Goal: Task Accomplishment & Management: Complete application form

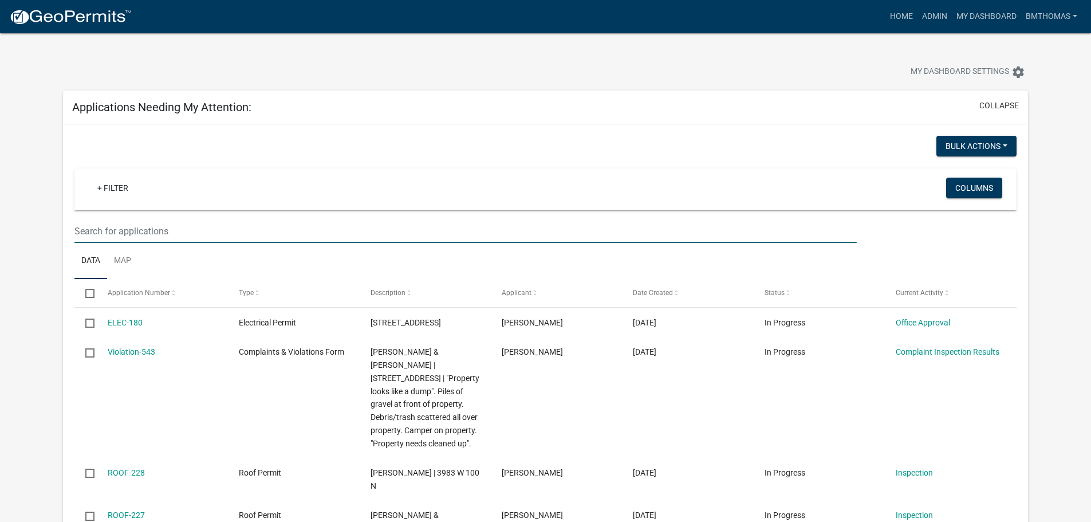
click at [234, 228] on input "text" at bounding box center [465, 230] width 782 height 23
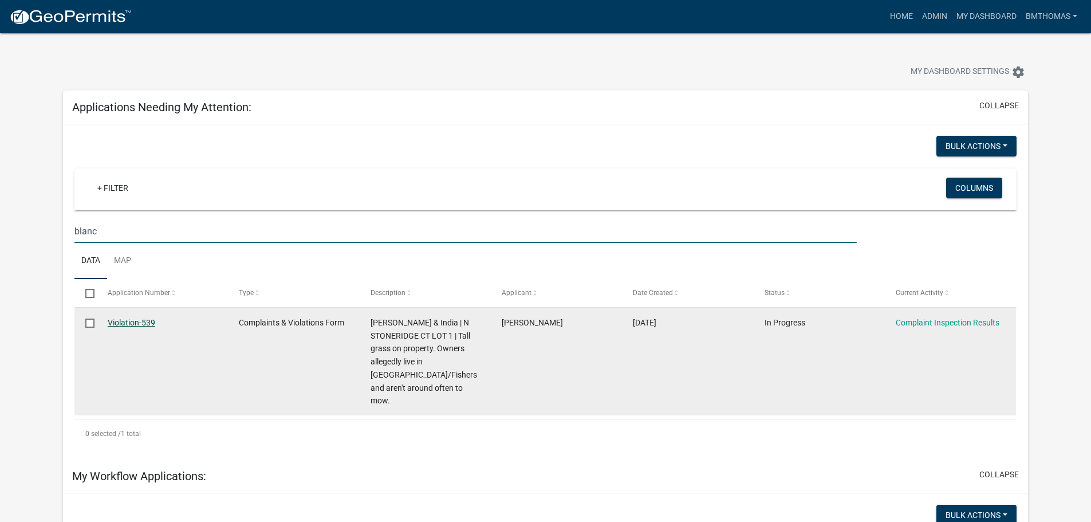
type input "blanc"
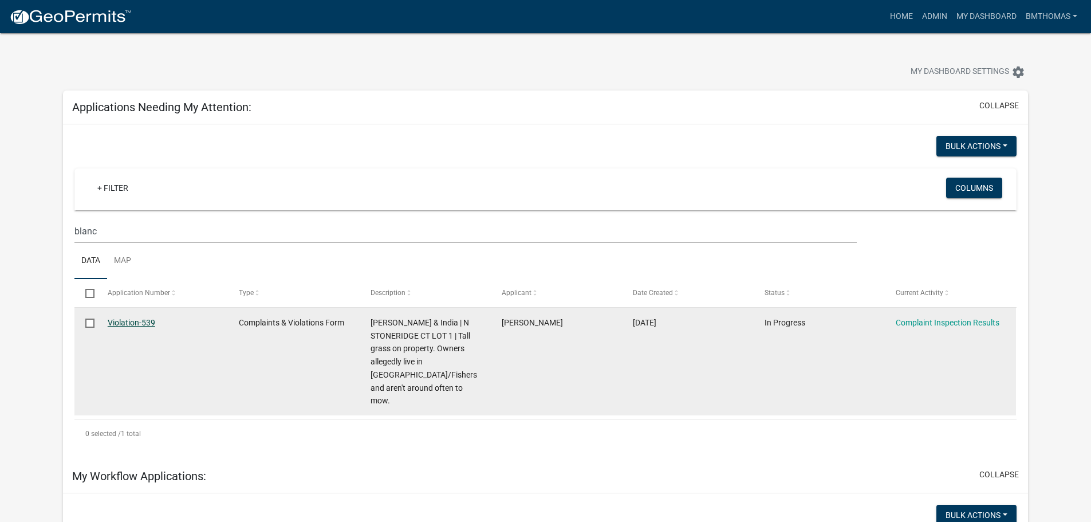
click at [124, 324] on link "Violation-539" at bounding box center [132, 322] width 48 height 9
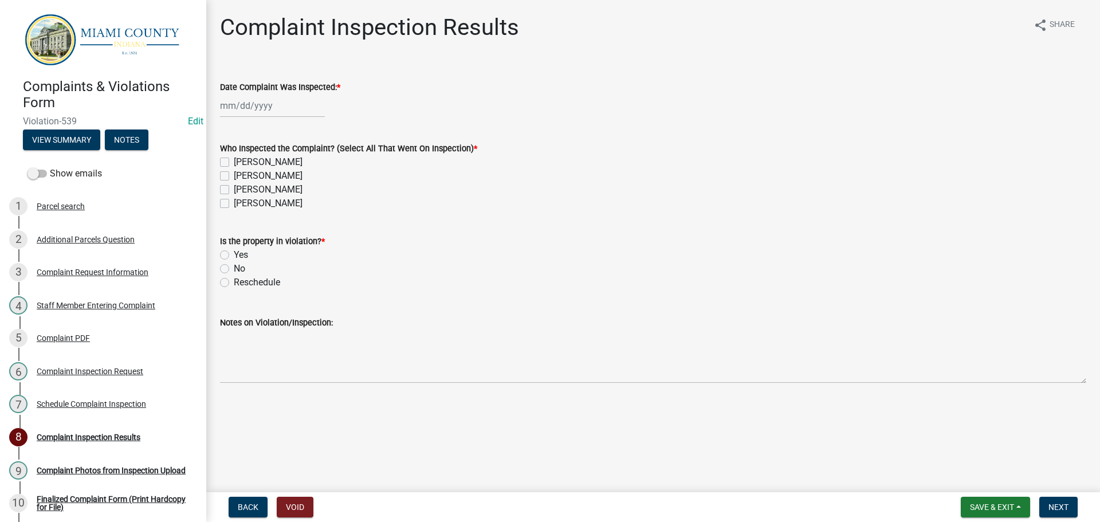
click at [272, 108] on div at bounding box center [272, 105] width 105 height 23
select select "8"
select select "2025"
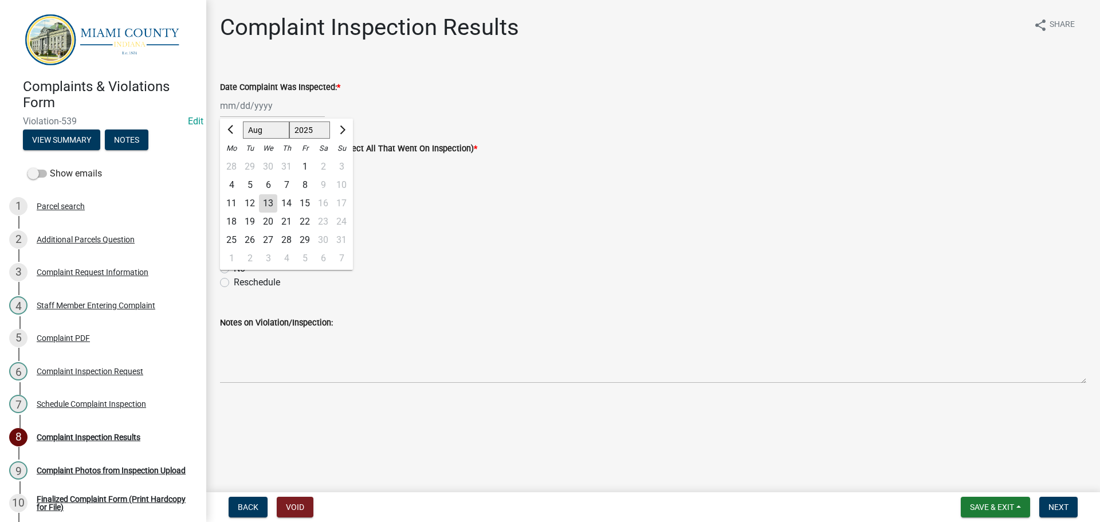
click at [234, 203] on div "11" at bounding box center [231, 203] width 18 height 18
type input "[DATE]"
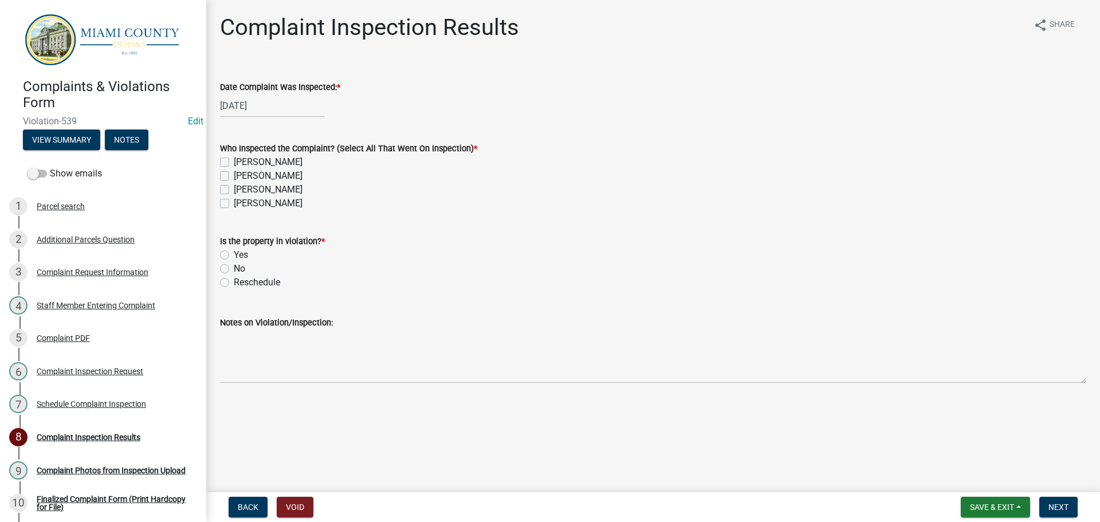
click at [222, 195] on div "[PERSON_NAME]" at bounding box center [653, 190] width 866 height 14
click at [234, 189] on label "[PERSON_NAME]" at bounding box center [268, 190] width 69 height 14
click at [234, 189] on input "[PERSON_NAME]" at bounding box center [237, 186] width 7 height 7
checkbox input "true"
checkbox input "false"
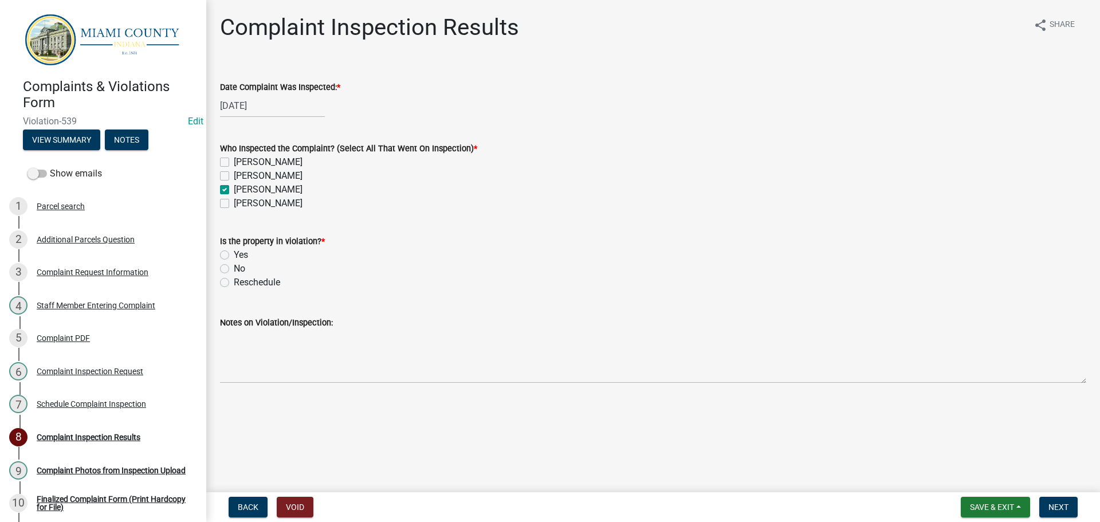
checkbox input "false"
checkbox input "true"
checkbox input "false"
click at [234, 269] on label "No" at bounding box center [239, 269] width 11 height 14
click at [234, 269] on input "No" at bounding box center [237, 265] width 7 height 7
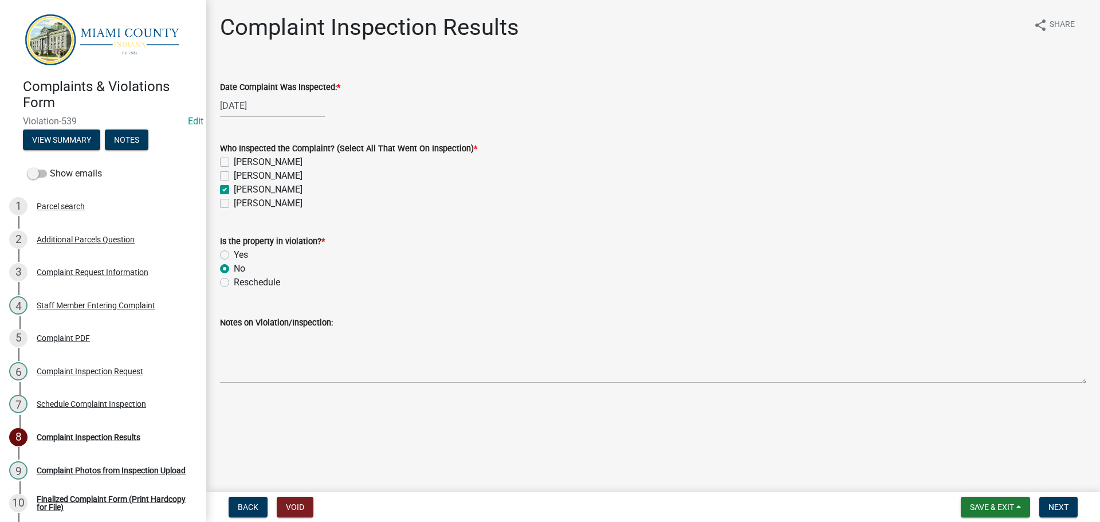
radio input "true"
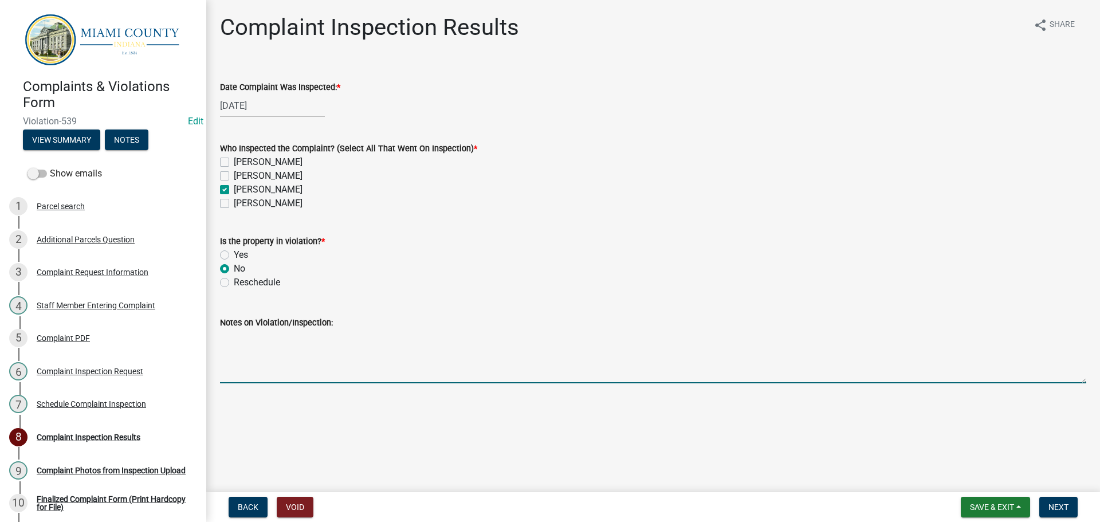
click at [345, 368] on textarea "Notes on Violation/Inspection:" at bounding box center [653, 356] width 866 height 54
type textarea "Noted this is just an unimproved lot. The grass surrounding the wooded area is …"
click at [1072, 509] on button "Next" at bounding box center [1058, 507] width 38 height 21
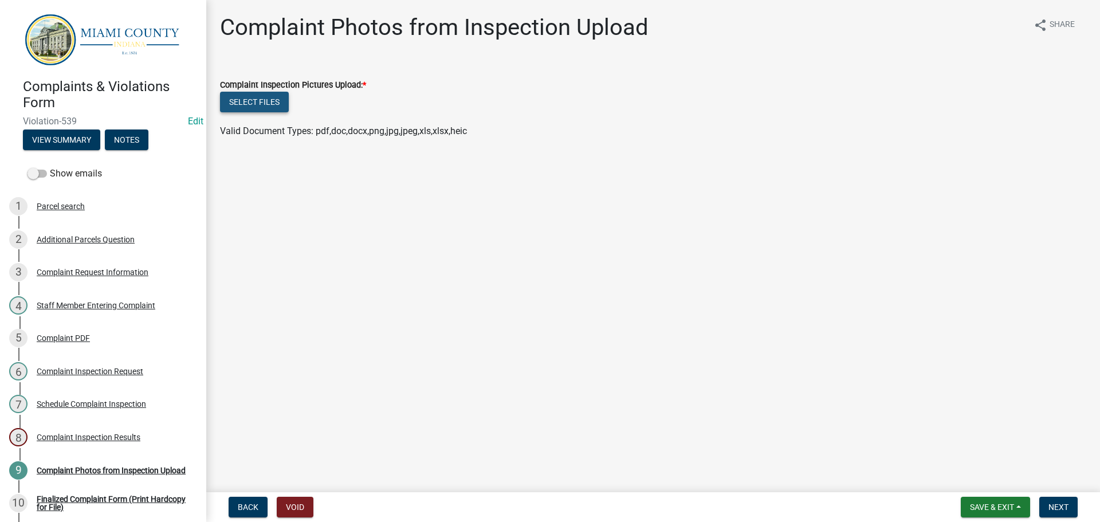
click at [239, 99] on button "Select files" at bounding box center [254, 102] width 69 height 21
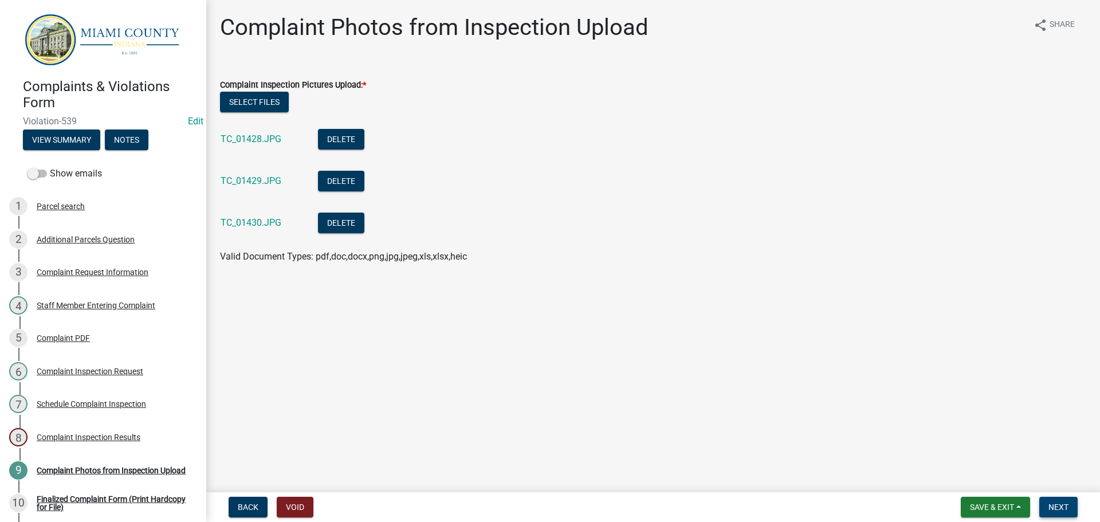
click at [1068, 509] on span "Next" at bounding box center [1058, 506] width 20 height 9
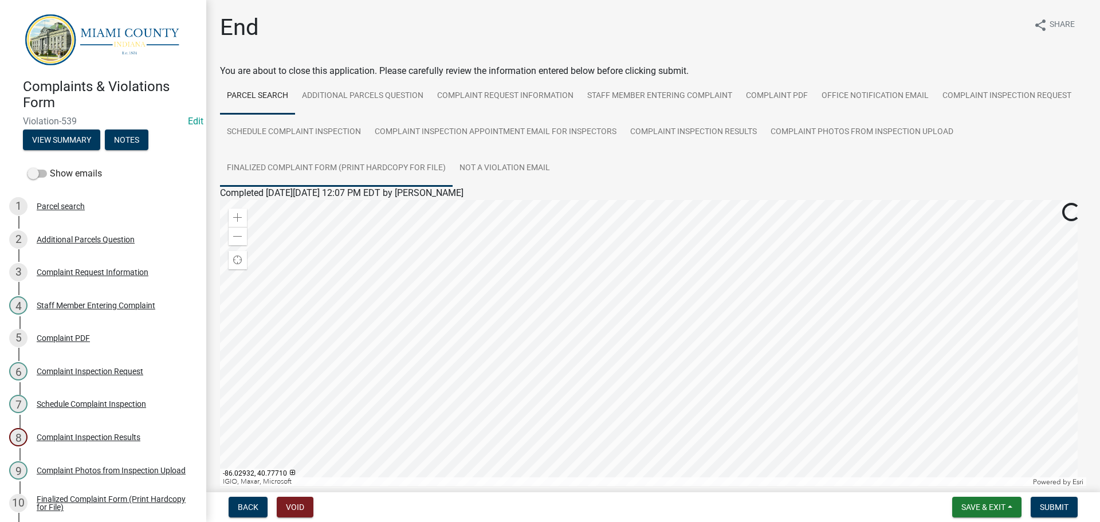
click at [430, 162] on link "Finalized Complaint Form (Print Hardcopy for File)" at bounding box center [336, 168] width 233 height 37
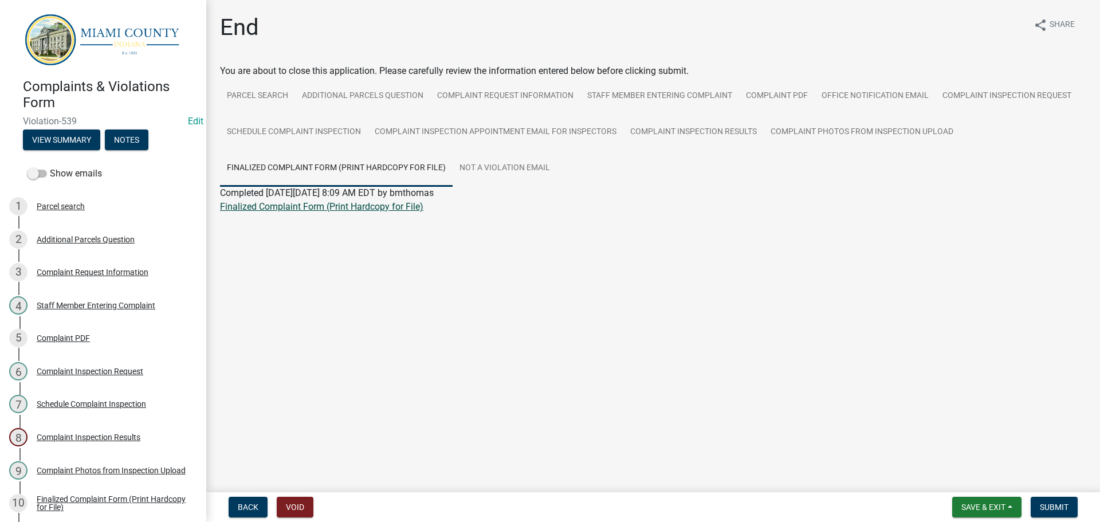
click at [364, 210] on link "Finalized Complaint Form (Print Hardcopy for File)" at bounding box center [321, 206] width 203 height 11
click at [1045, 505] on span "Submit" at bounding box center [1054, 506] width 29 height 9
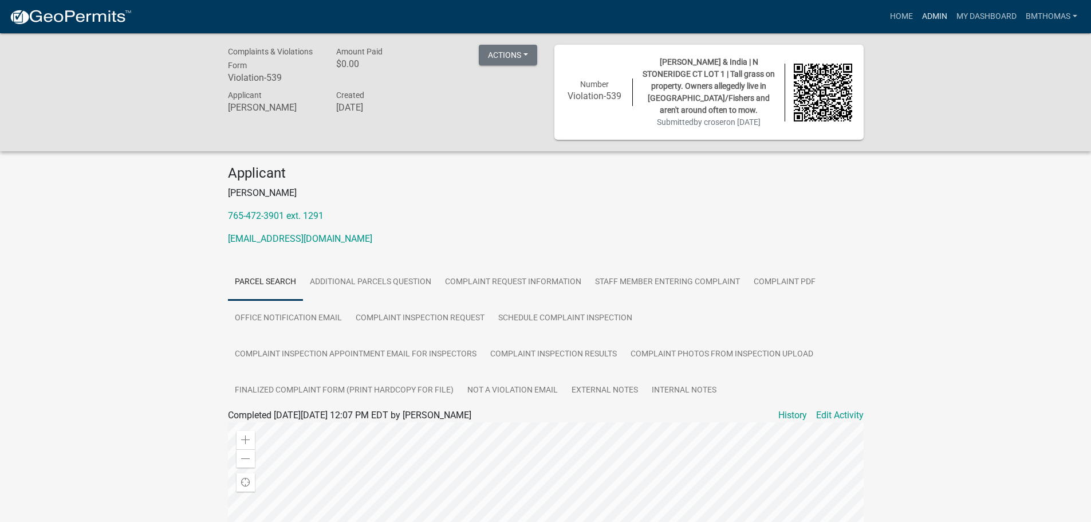
click at [933, 22] on link "Admin" at bounding box center [935, 17] width 34 height 22
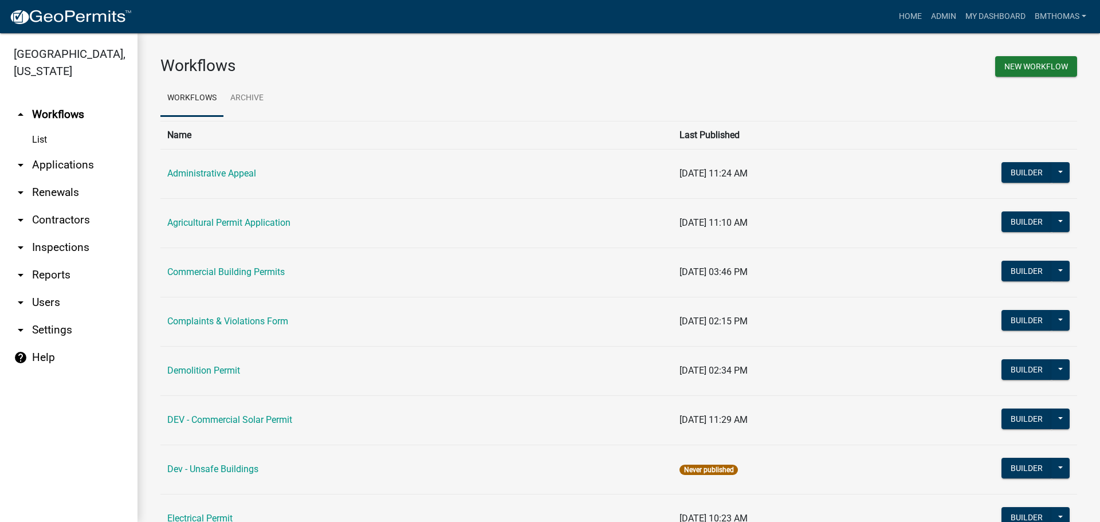
click at [45, 151] on link "arrow_drop_down Applications" at bounding box center [68, 164] width 137 height 27
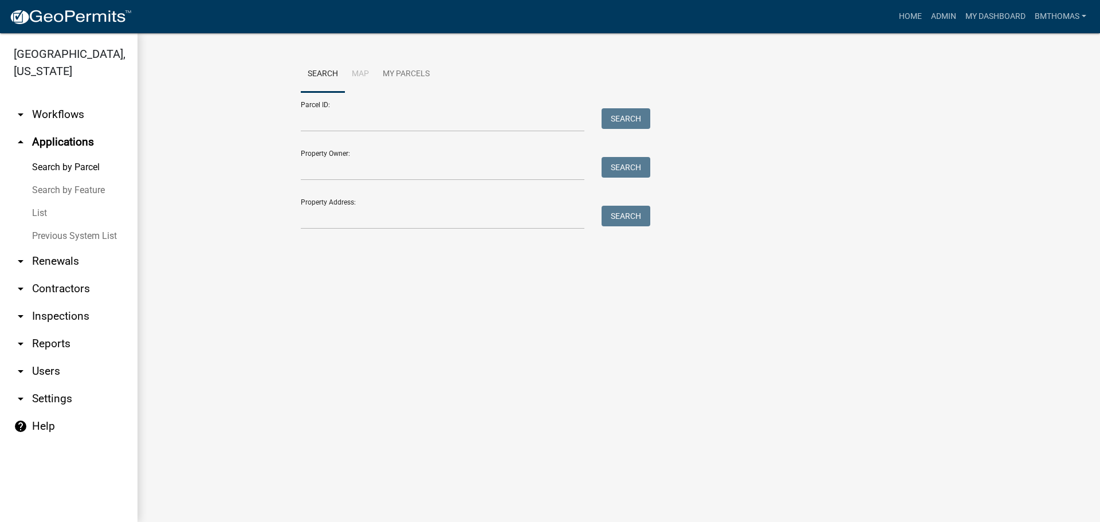
click at [38, 202] on link "List" at bounding box center [68, 213] width 137 height 23
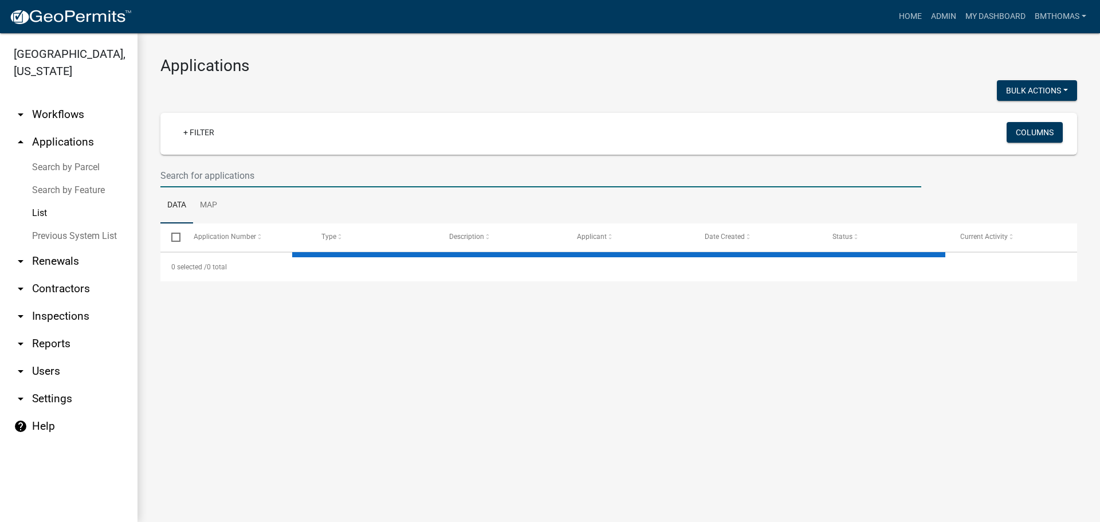
click at [215, 176] on input "text" at bounding box center [540, 175] width 761 height 23
select select "3: 100"
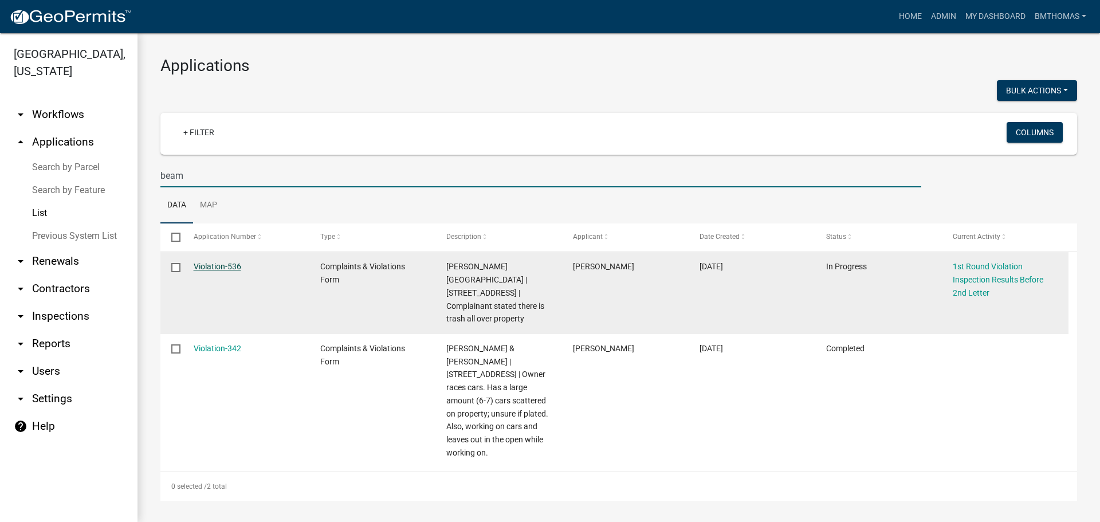
type input "beam"
click at [203, 269] on link "Violation-536" at bounding box center [218, 266] width 48 height 9
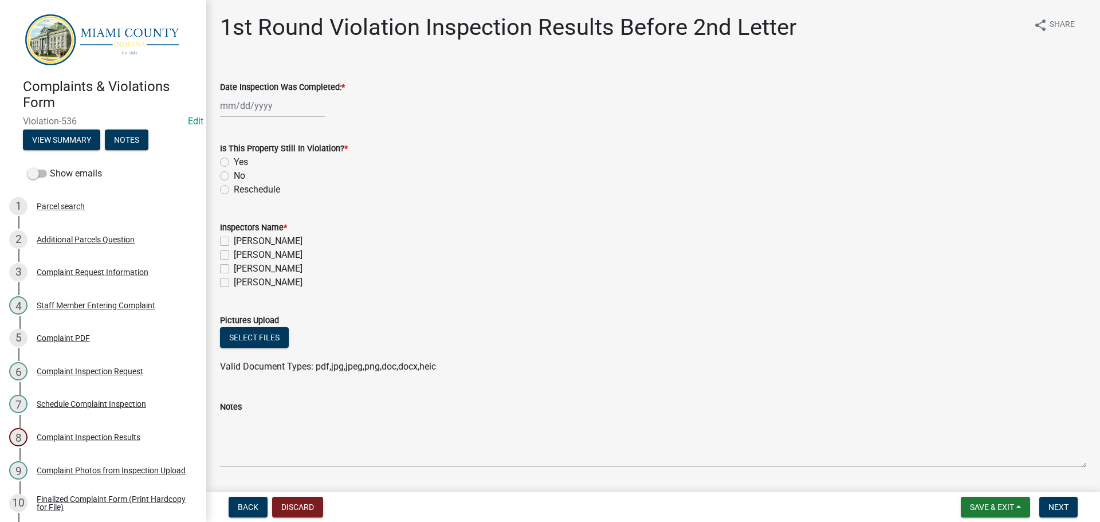
select select "8"
select select "2025"
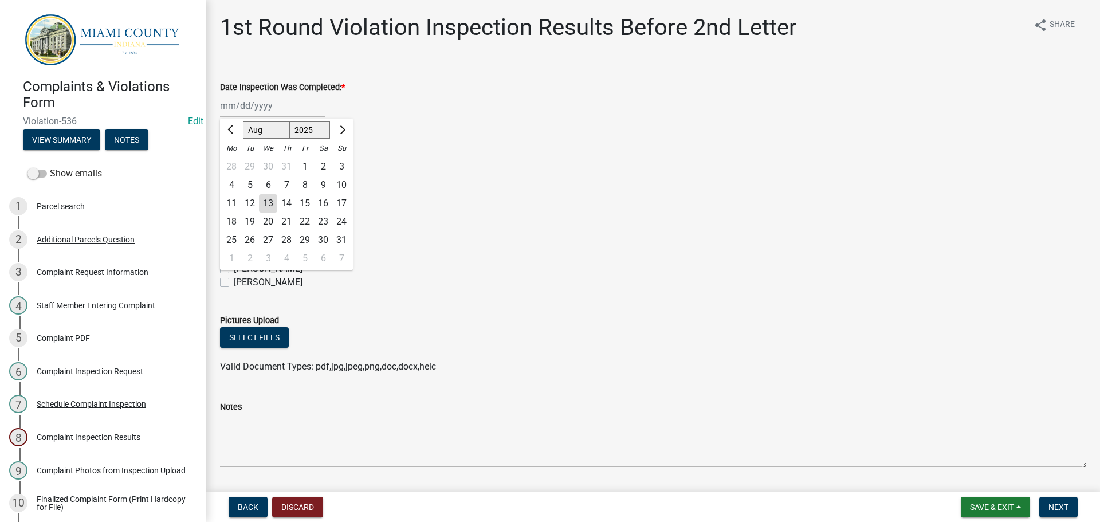
click at [288, 108] on div "Jan Feb Mar Apr May Jun Jul Aug Sep Oct Nov Dec 1525 1526 1527 1528 1529 1530 1…" at bounding box center [272, 105] width 105 height 23
click at [235, 199] on div "11" at bounding box center [231, 203] width 18 height 18
type input "[DATE]"
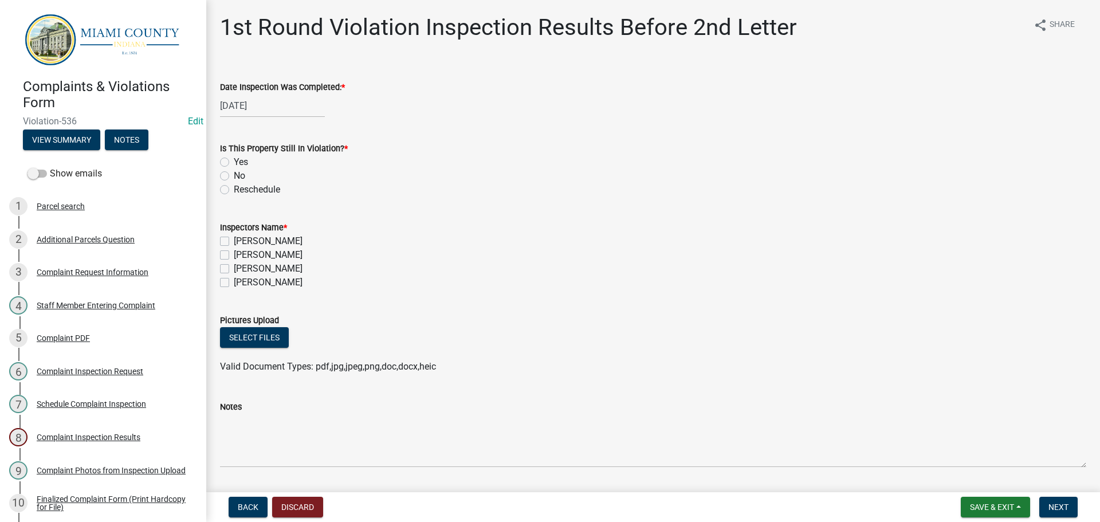
click at [234, 176] on label "No" at bounding box center [239, 176] width 11 height 14
click at [234, 176] on input "No" at bounding box center [237, 172] width 7 height 7
radio input "true"
click at [234, 269] on label "[PERSON_NAME]" at bounding box center [268, 269] width 69 height 14
click at [234, 269] on input "[PERSON_NAME]" at bounding box center [237, 265] width 7 height 7
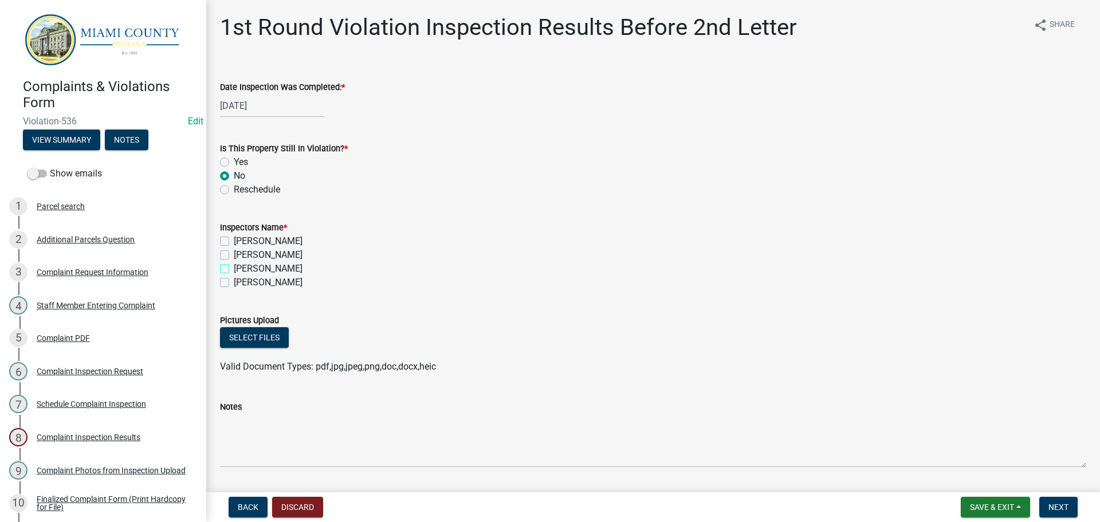
checkbox input "true"
checkbox input "false"
checkbox input "true"
checkbox input "false"
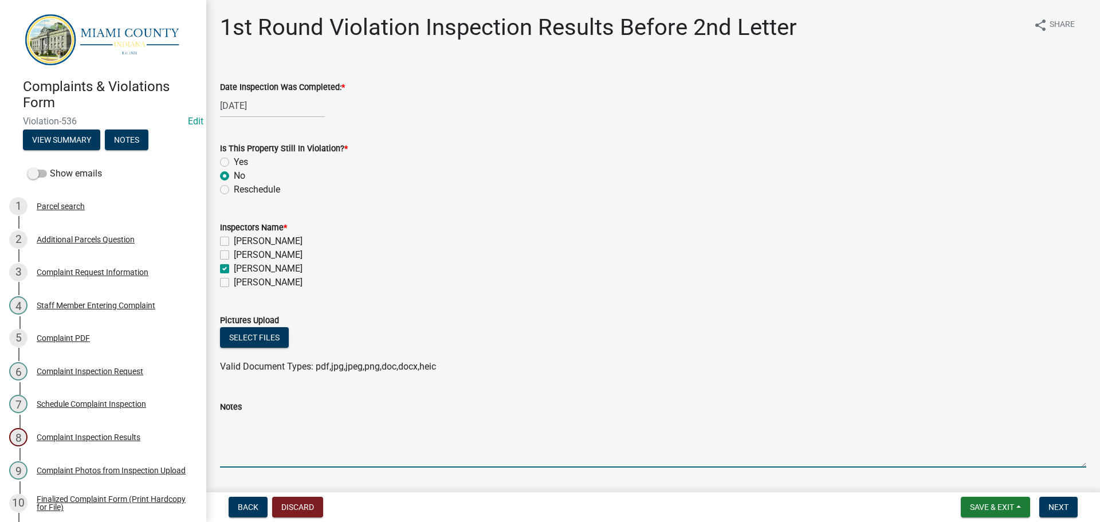
click at [379, 454] on textarea "Notes" at bounding box center [653, 441] width 866 height 54
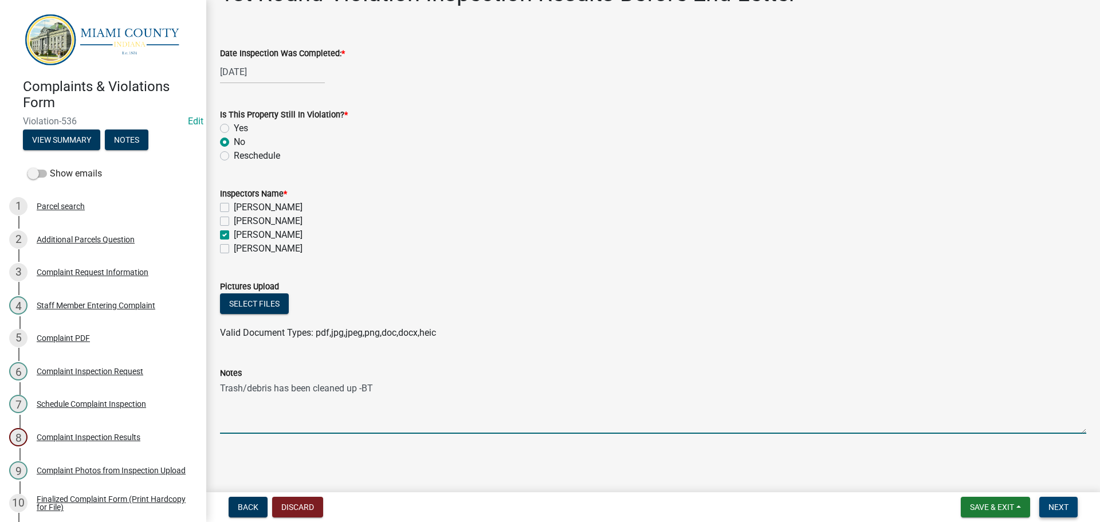
type textarea "Trash/debris has been cleaned up -BT"
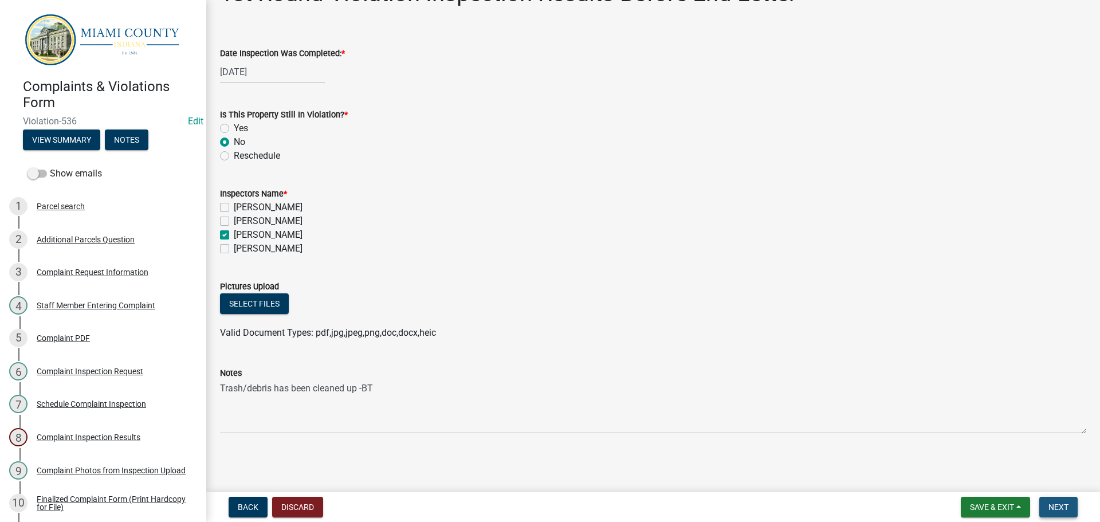
click at [1074, 507] on button "Next" at bounding box center [1058, 507] width 38 height 21
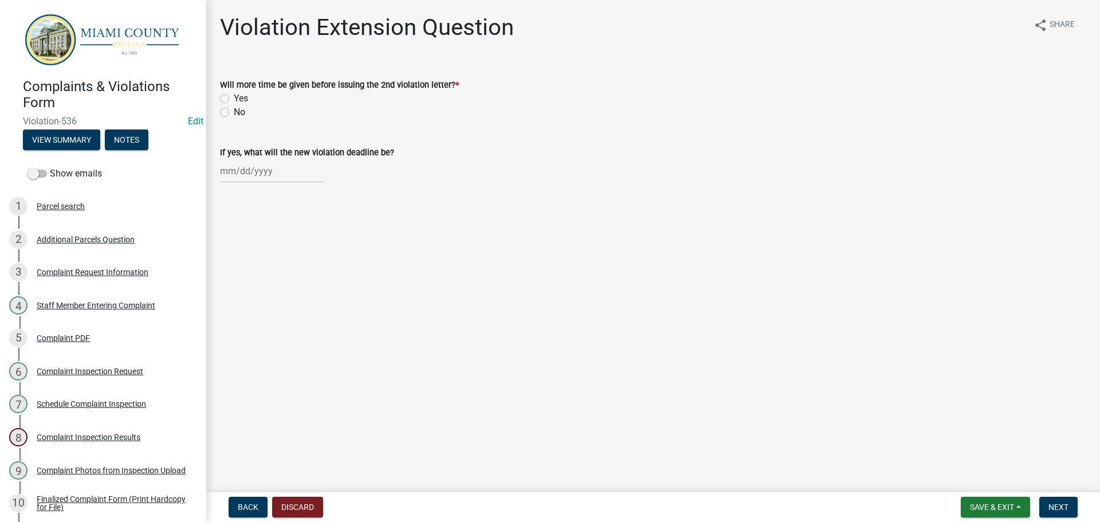
click at [234, 112] on label "No" at bounding box center [239, 112] width 11 height 14
click at [234, 112] on input "No" at bounding box center [237, 108] width 7 height 7
radio input "true"
click at [1045, 508] on button "Next" at bounding box center [1058, 507] width 38 height 21
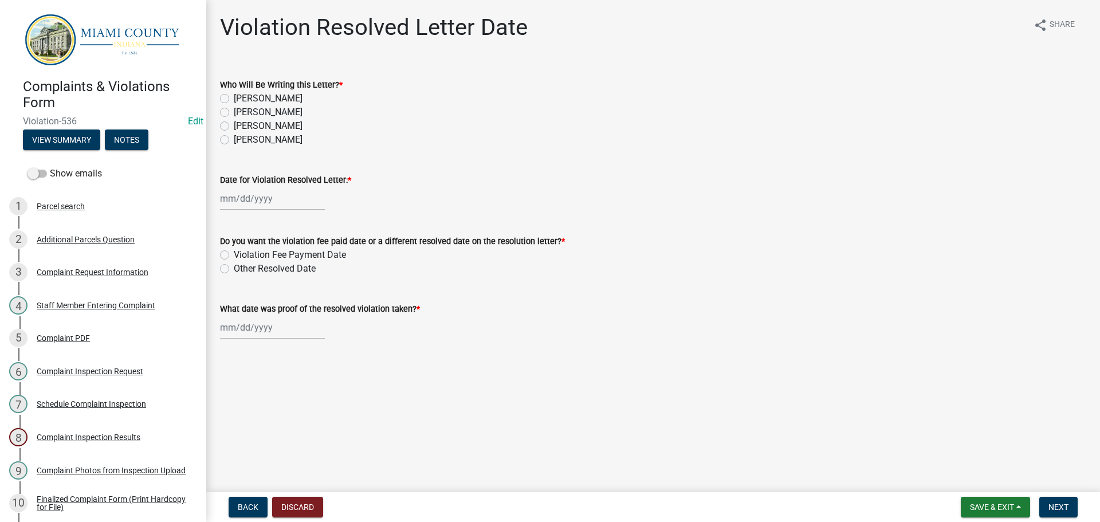
click at [234, 125] on label "[PERSON_NAME]" at bounding box center [268, 126] width 69 height 14
click at [234, 125] on input "[PERSON_NAME]" at bounding box center [237, 122] width 7 height 7
radio input "true"
select select "8"
select select "2025"
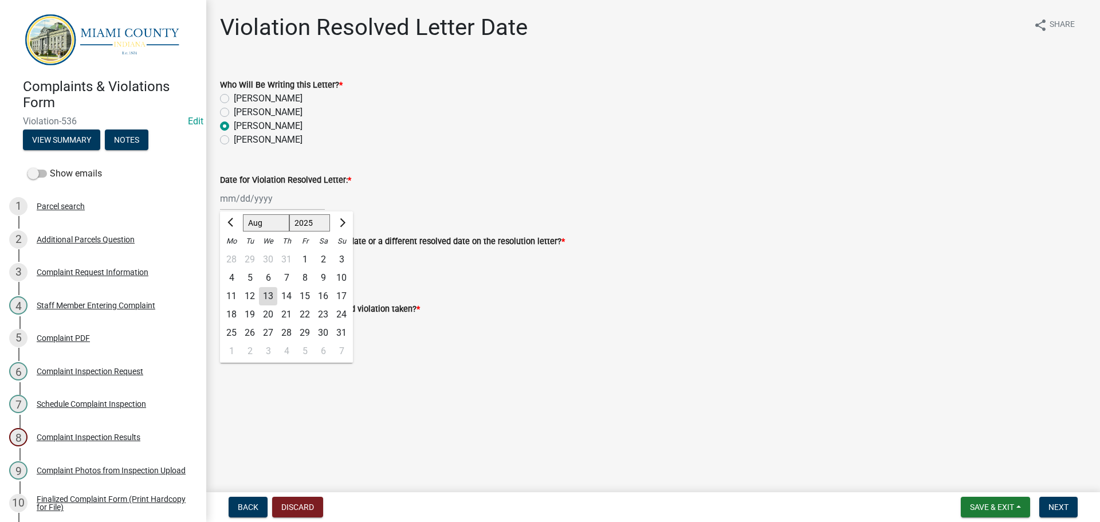
click at [257, 196] on div "Jan Feb Mar Apr May Jun Jul Aug Sep Oct Nov Dec 1525 1526 1527 1528 1529 1530 1…" at bounding box center [272, 198] width 105 height 23
click at [266, 293] on div "13" at bounding box center [268, 296] width 18 height 18
type input "[DATE]"
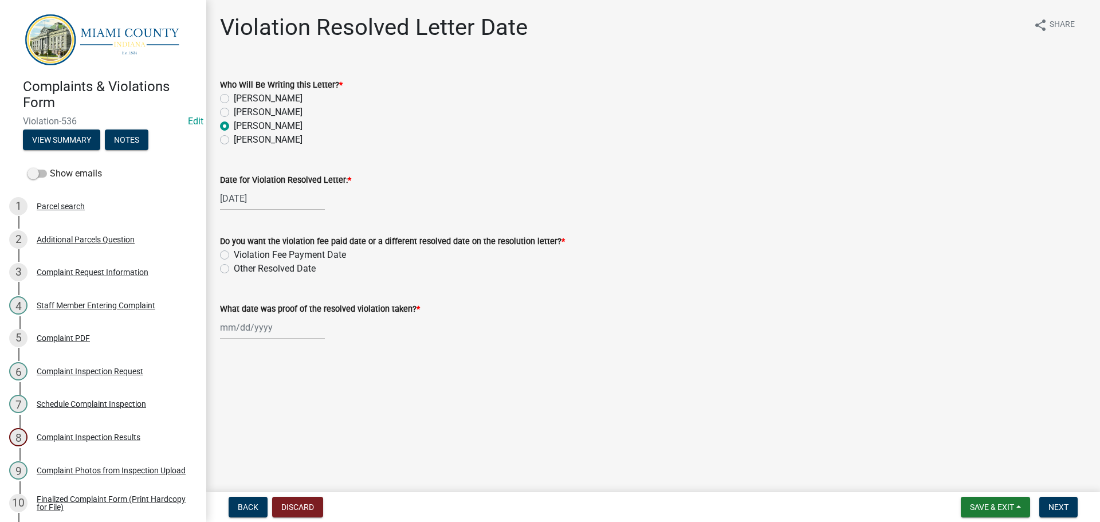
click at [234, 270] on label "Other Resolved Date" at bounding box center [275, 269] width 82 height 14
click at [234, 269] on input "Other Resolved Date" at bounding box center [237, 265] width 7 height 7
radio input "true"
click at [250, 309] on label "What date was proof of the resolved violation taken? *" at bounding box center [320, 309] width 200 height 8
click at [250, 316] on input "What date was proof of the resolved violation taken? *" at bounding box center [272, 327] width 105 height 23
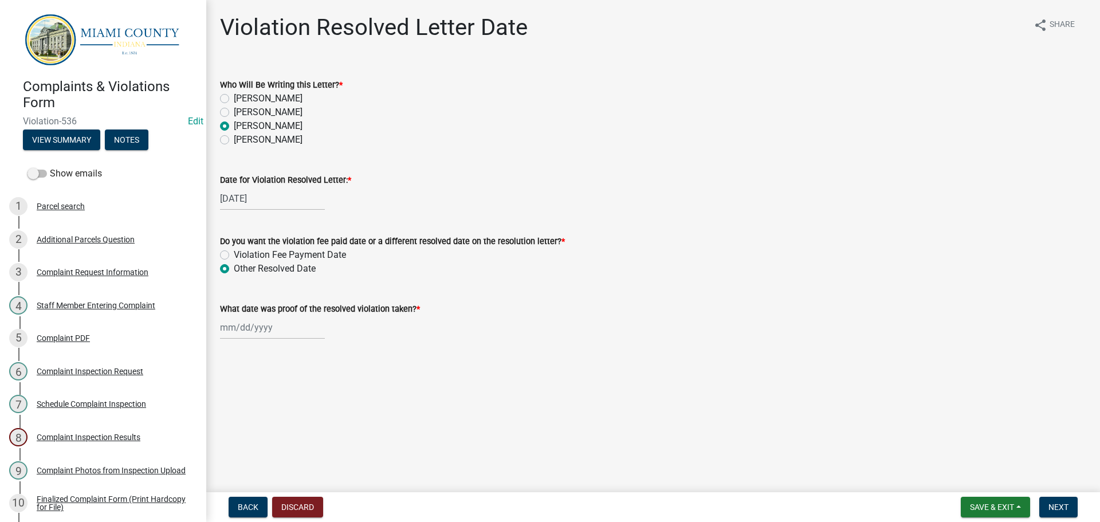
select select "8"
select select "2025"
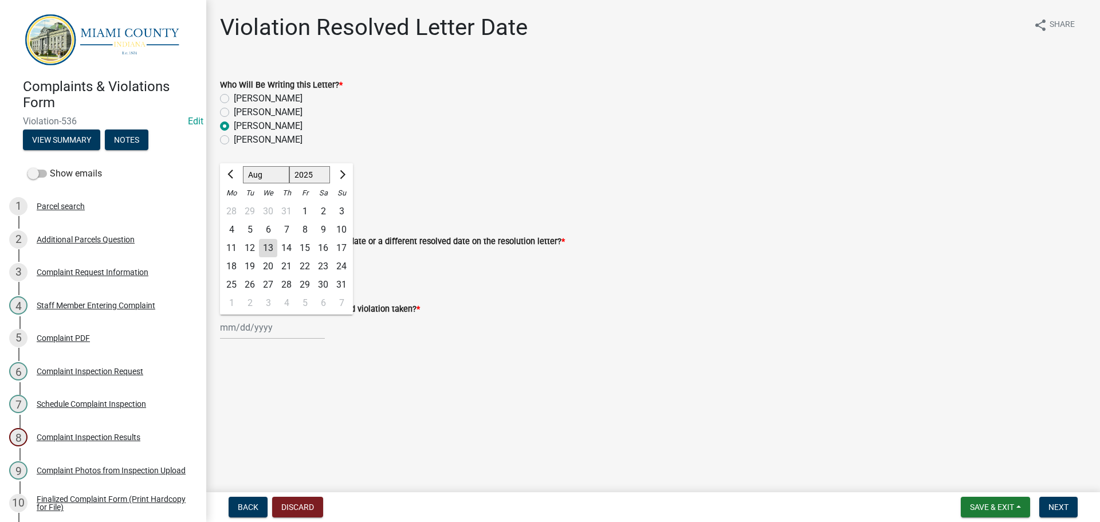
click at [233, 247] on div "11" at bounding box center [231, 248] width 18 height 18
type input "[DATE]"
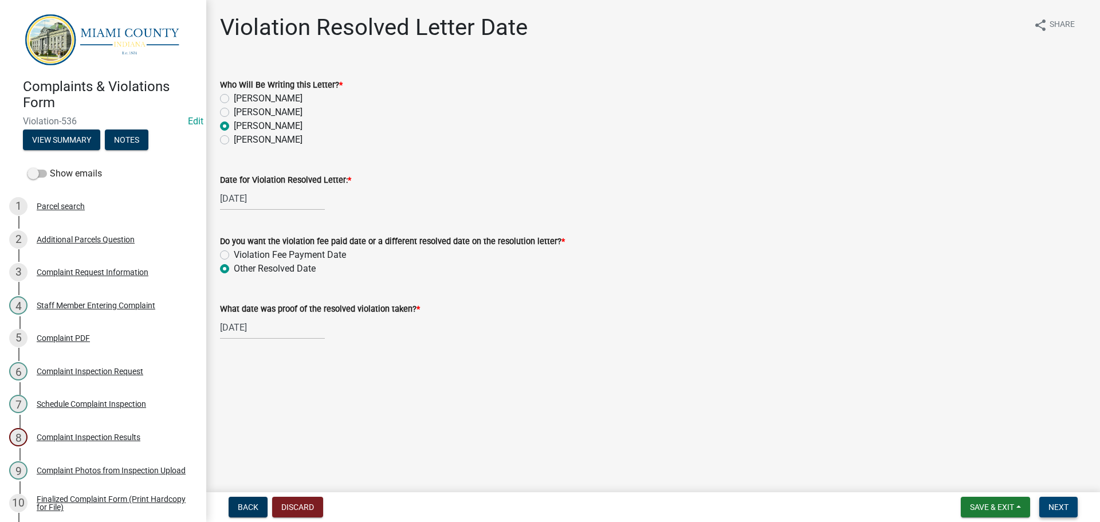
click at [1068, 504] on span "Next" at bounding box center [1058, 506] width 20 height 9
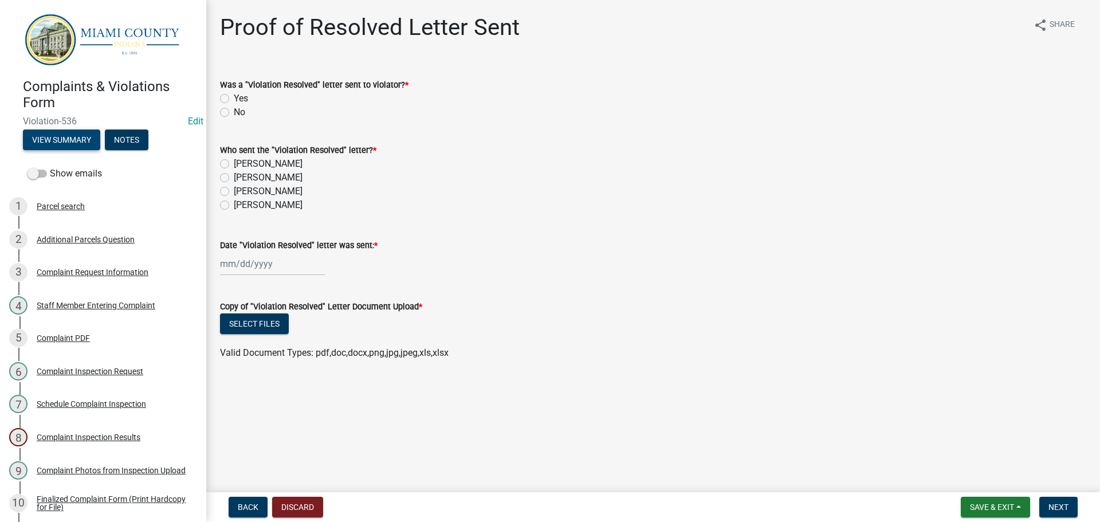
click at [65, 138] on button "View Summary" at bounding box center [61, 139] width 77 height 21
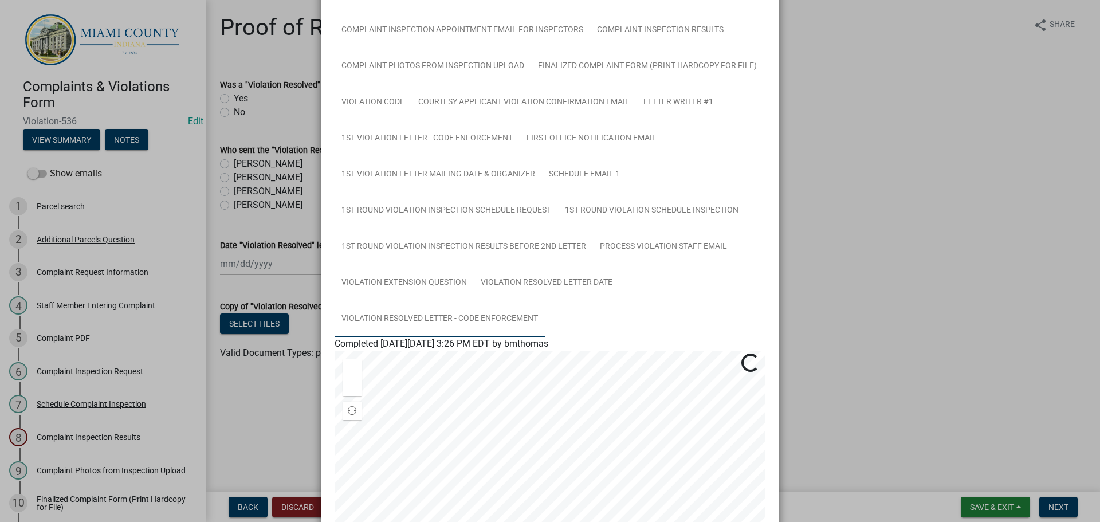
click at [469, 320] on link "Violation Resolved Letter - Code Enforcement" at bounding box center [440, 319] width 210 height 37
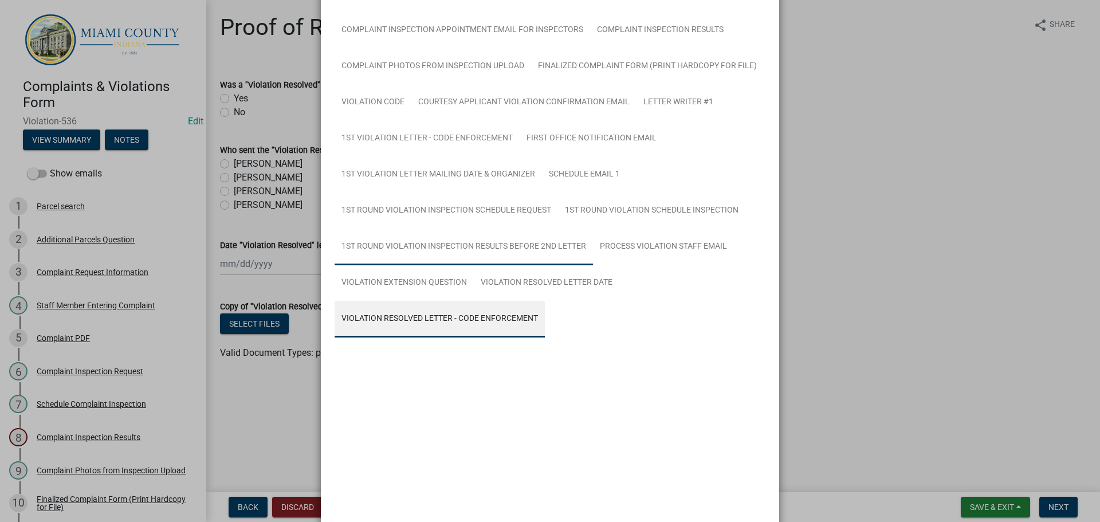
scroll to position [100, 0]
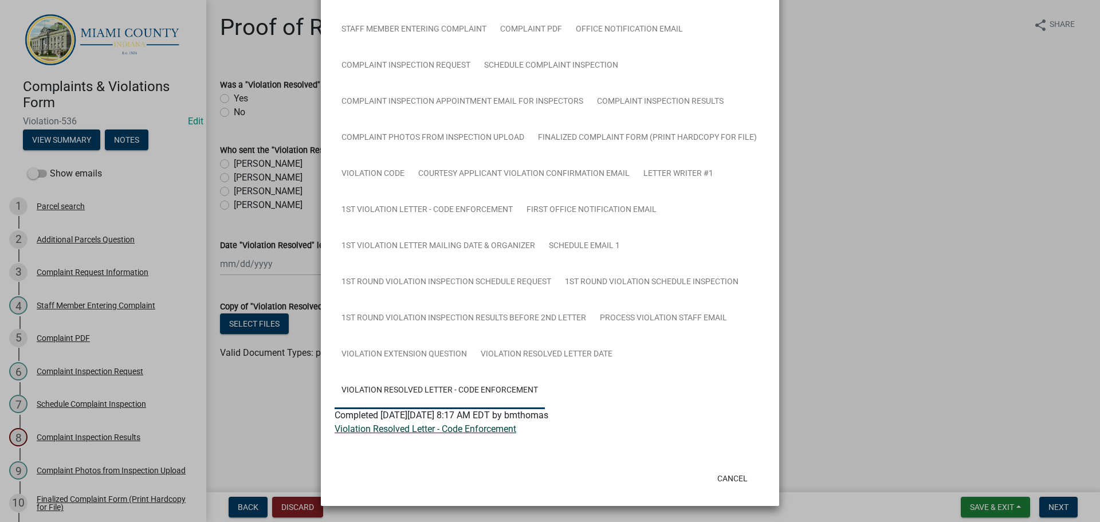
click at [454, 429] on link "Violation Resolved Letter - Code Enforcement" at bounding box center [426, 428] width 182 height 11
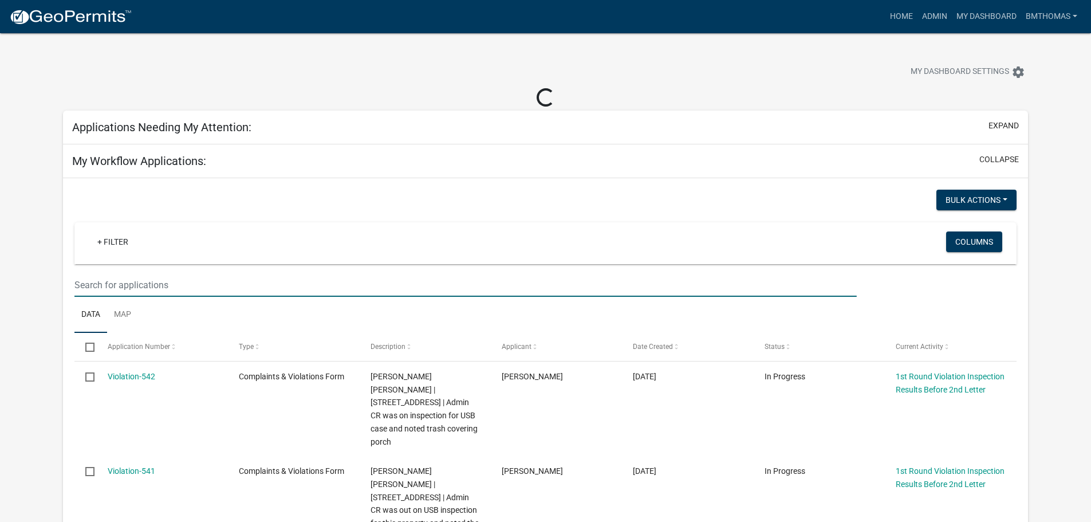
click at [148, 283] on input "text" at bounding box center [465, 284] width 782 height 23
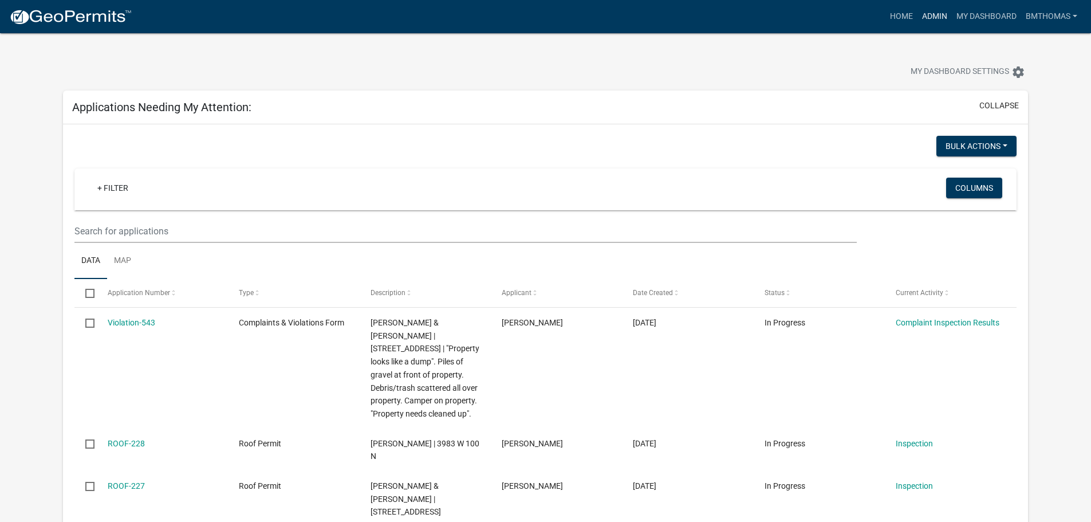
type input "[PERSON_NAME]"
click at [940, 19] on link "Admin" at bounding box center [935, 17] width 34 height 22
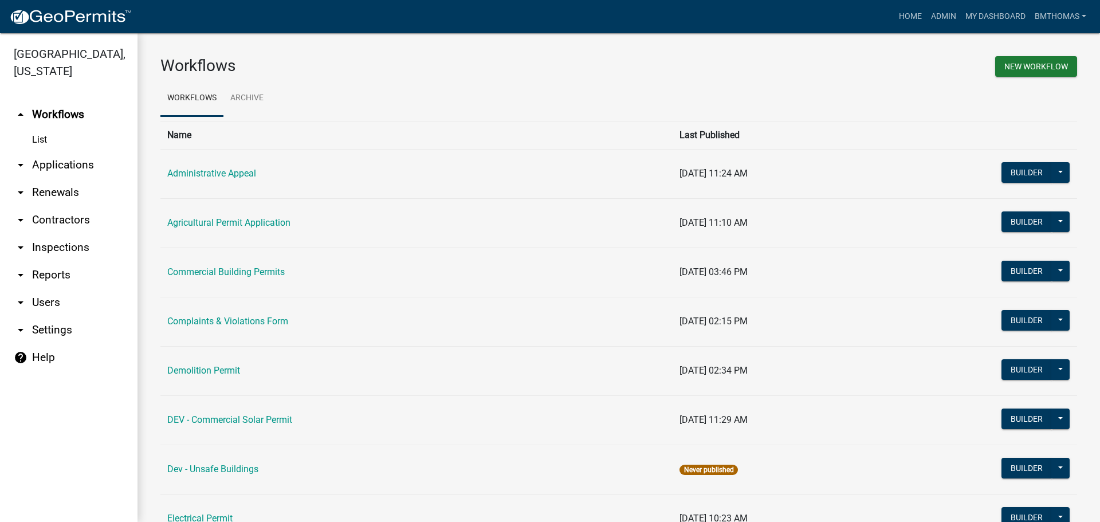
click at [45, 151] on link "arrow_drop_down Applications" at bounding box center [68, 164] width 137 height 27
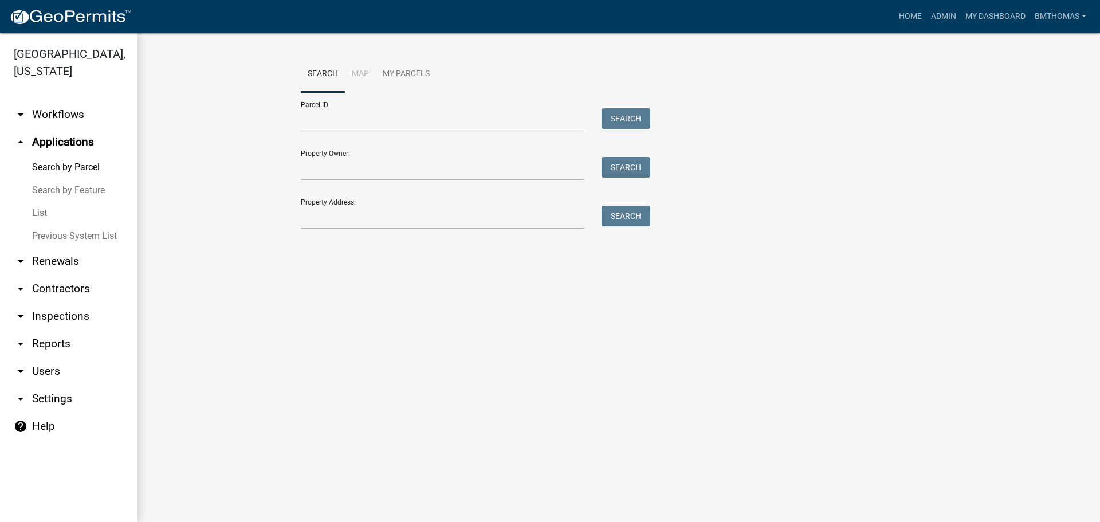
click at [38, 202] on link "List" at bounding box center [68, 213] width 137 height 23
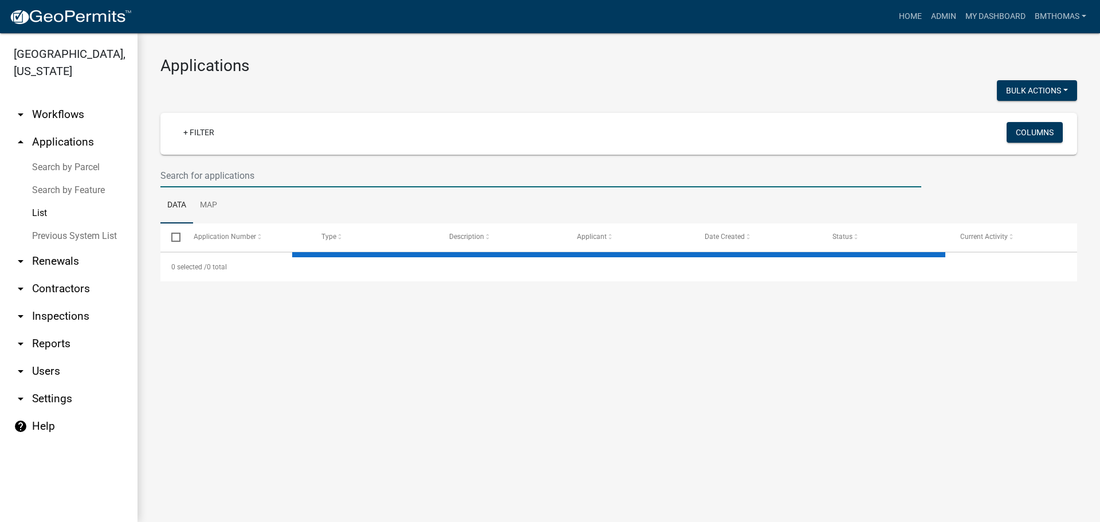
click at [172, 174] on input "text" at bounding box center [540, 175] width 761 height 23
select select "3: 100"
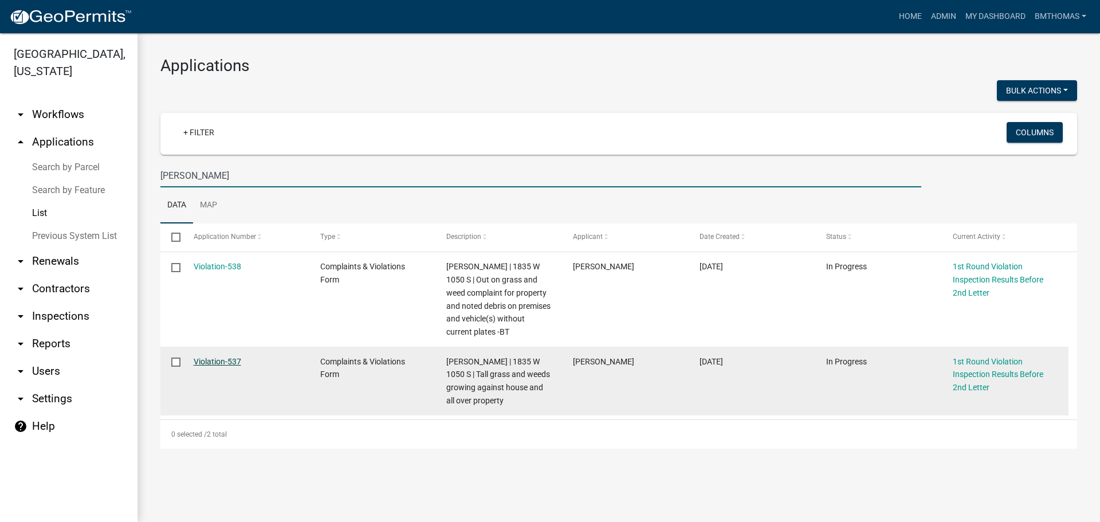
type input "[PERSON_NAME]"
click at [222, 361] on link "Violation-537" at bounding box center [218, 361] width 48 height 9
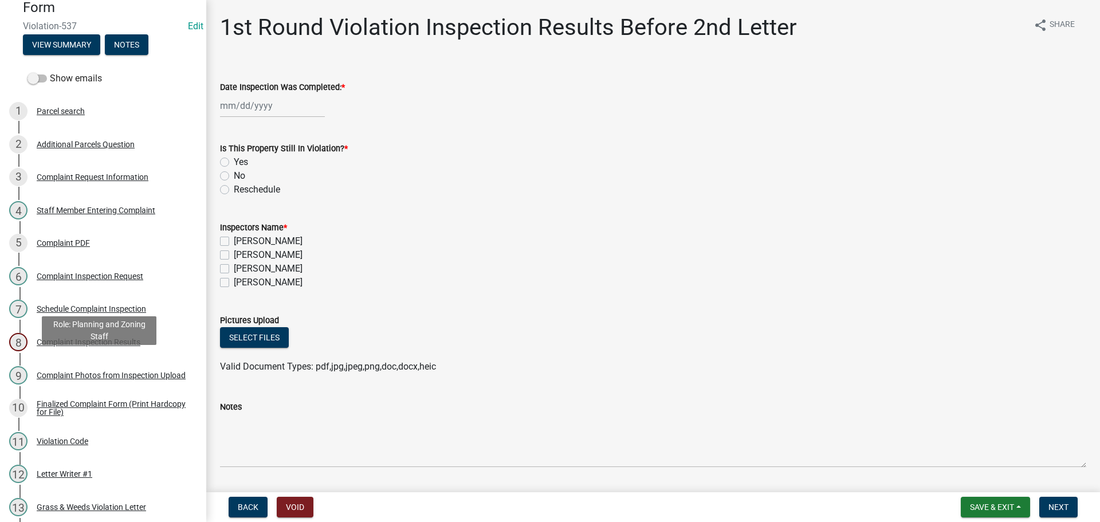
scroll to position [344, 0]
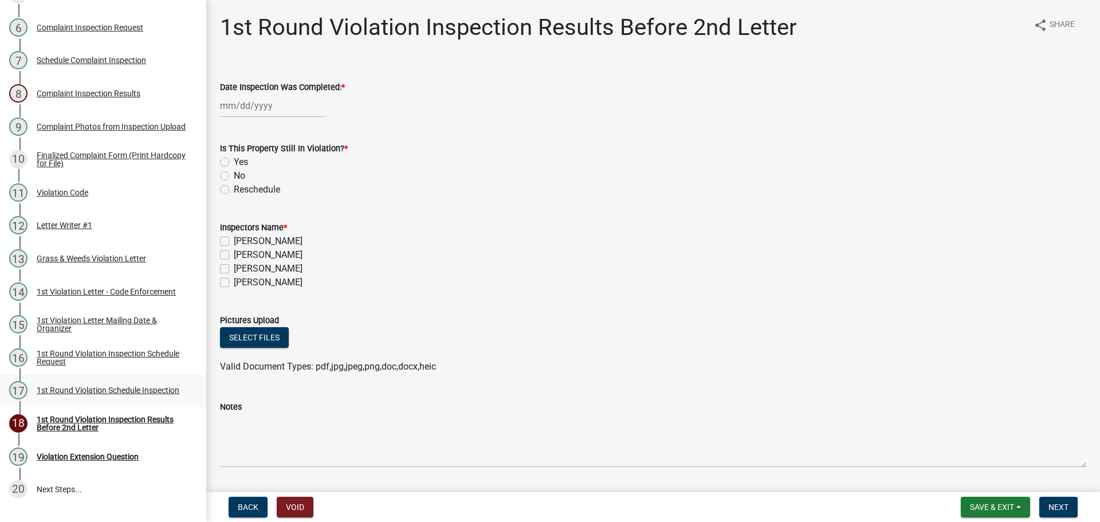
click at [86, 386] on div "1st Round Violation Schedule Inspection" at bounding box center [108, 390] width 143 height 8
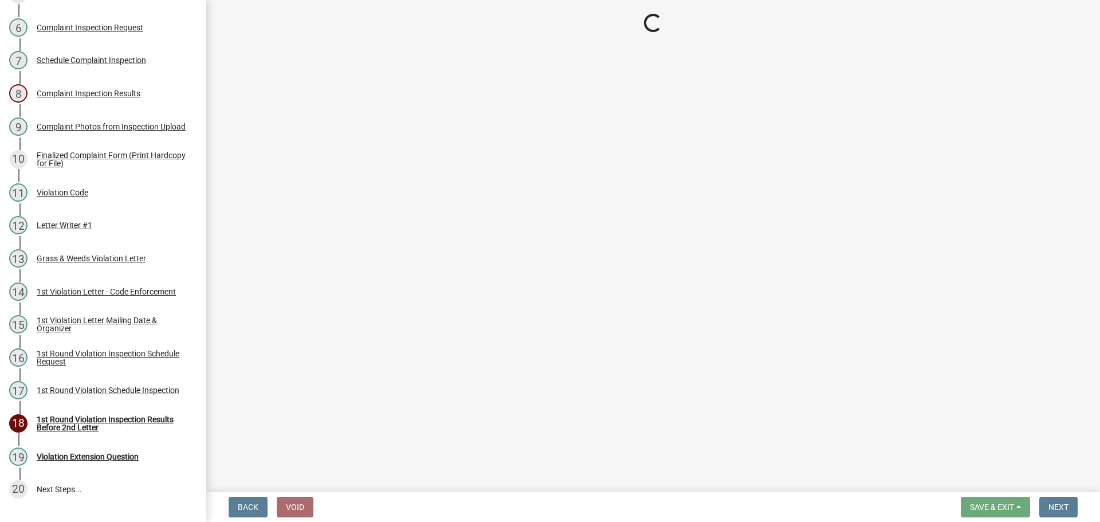
select select "0324ce59-dc13-463c-88f6-21718b6e040a"
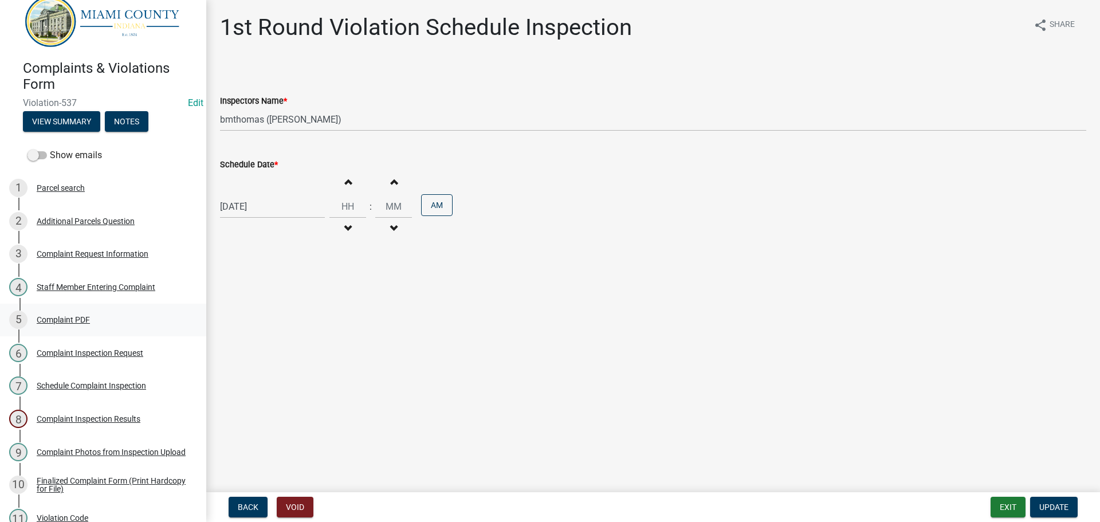
scroll to position [0, 0]
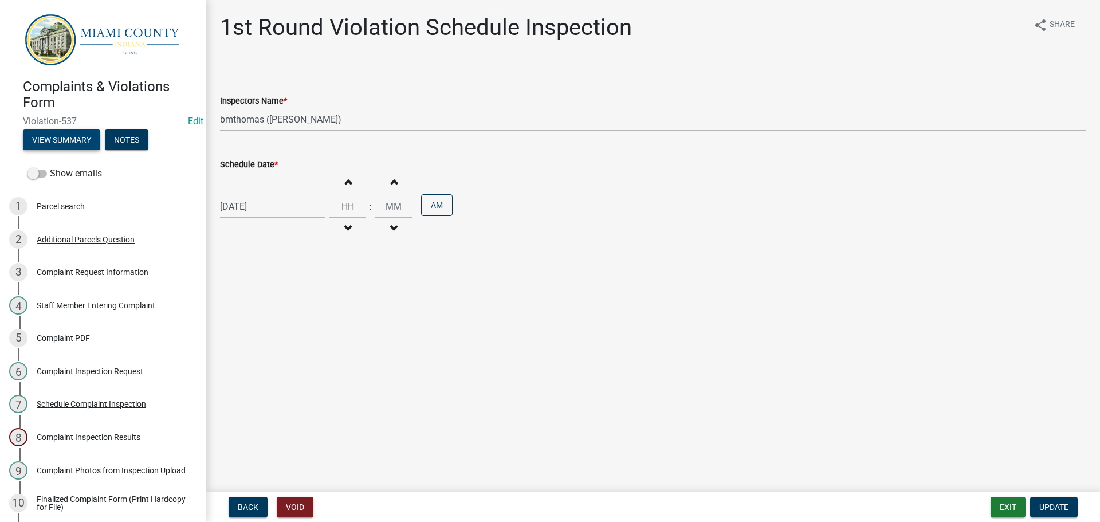
click at [68, 137] on button "View Summary" at bounding box center [61, 139] width 77 height 21
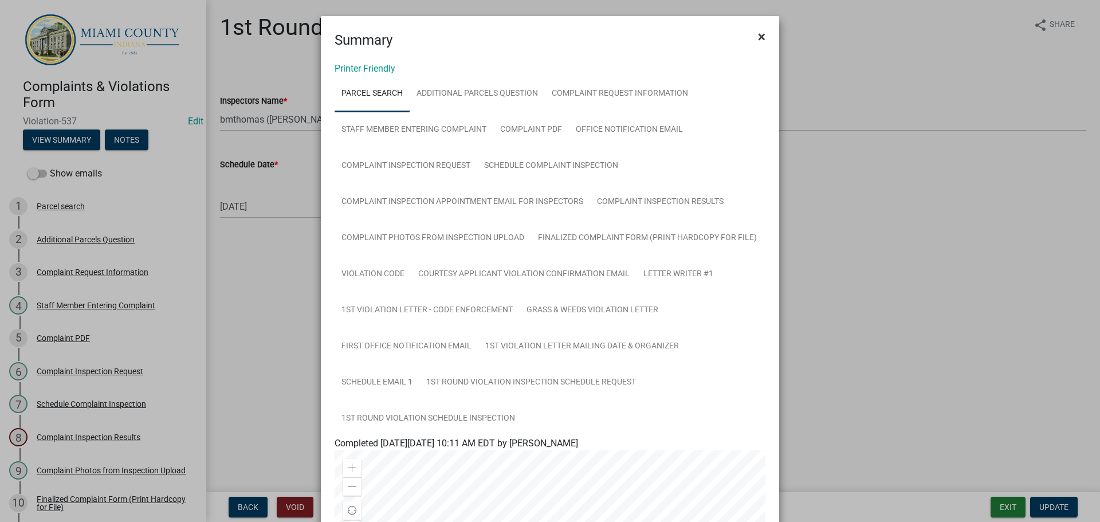
click at [758, 42] on span "×" at bounding box center [761, 37] width 7 height 16
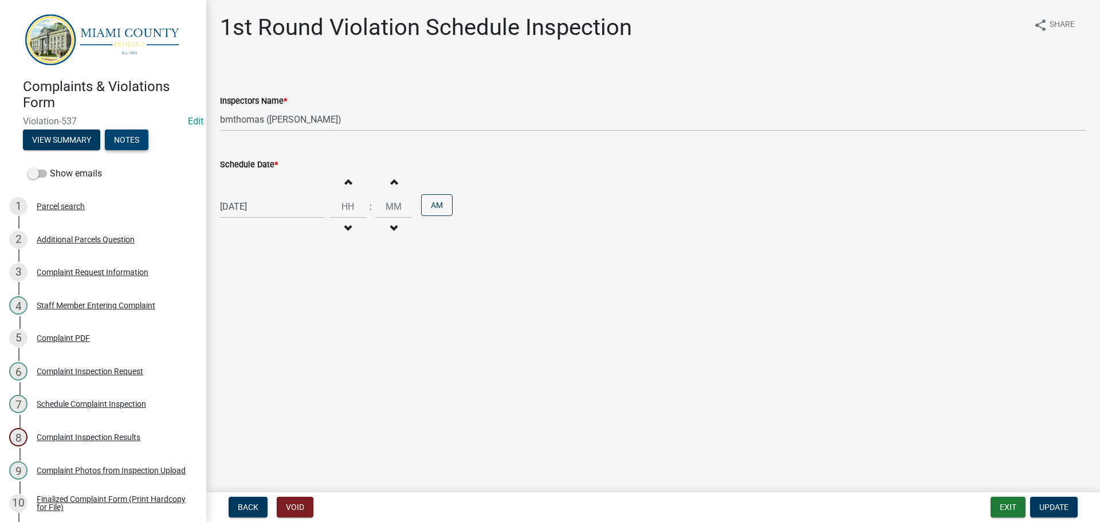
click at [133, 134] on button "Notes" at bounding box center [127, 139] width 44 height 21
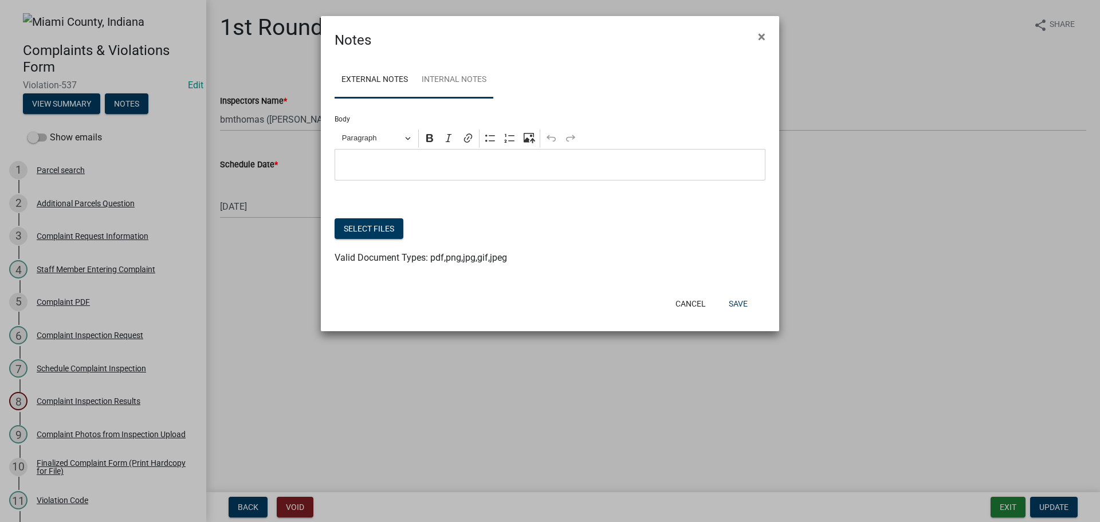
click at [461, 80] on link "Internal Notes" at bounding box center [454, 80] width 78 height 37
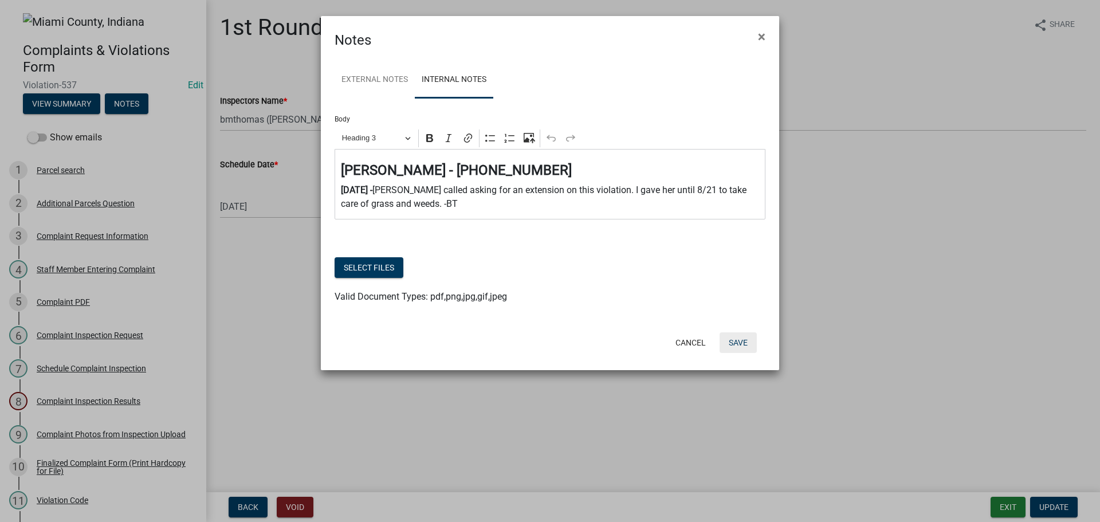
click at [735, 344] on button "Save" at bounding box center [738, 342] width 37 height 21
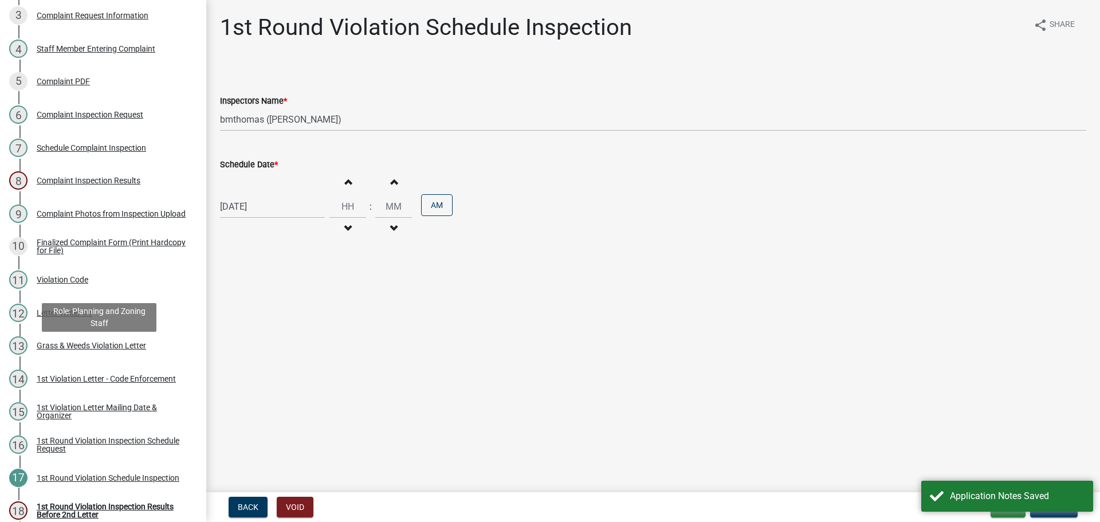
scroll to position [229, 0]
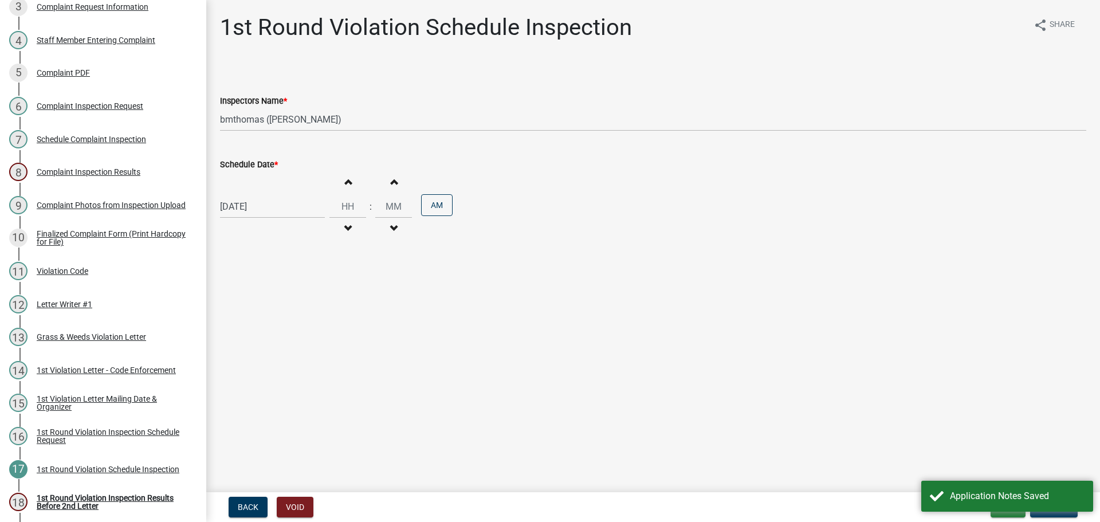
click at [258, 211] on div "[DATE]" at bounding box center [272, 206] width 105 height 23
select select "8"
select select "2025"
click at [291, 323] on div "21" at bounding box center [286, 322] width 18 height 18
type input "[DATE]"
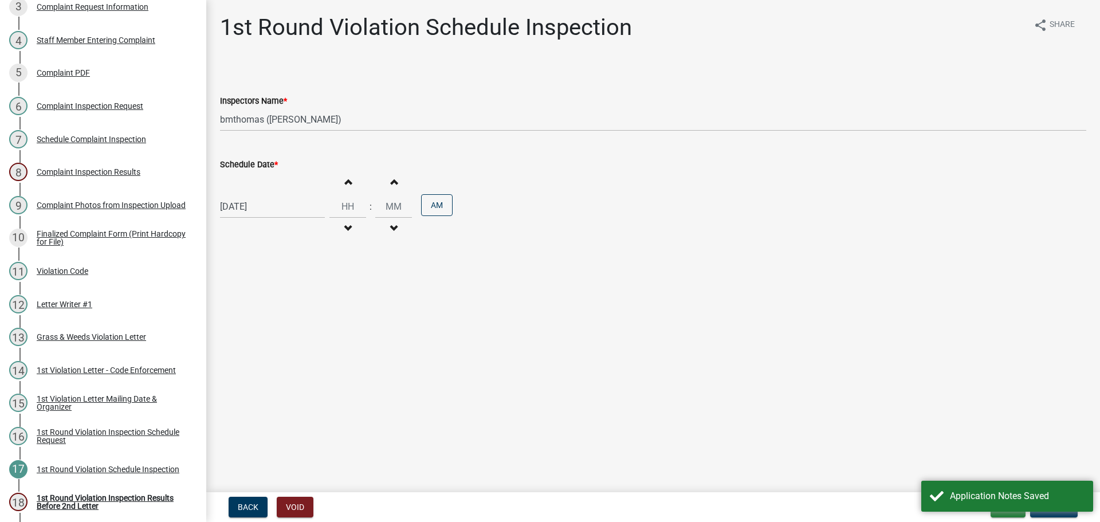
click at [398, 341] on main "1st Round Violation Schedule Inspection share Share Inspectors Name * Select It…" at bounding box center [653, 244] width 894 height 488
click at [1051, 509] on span "Update" at bounding box center [1053, 506] width 29 height 9
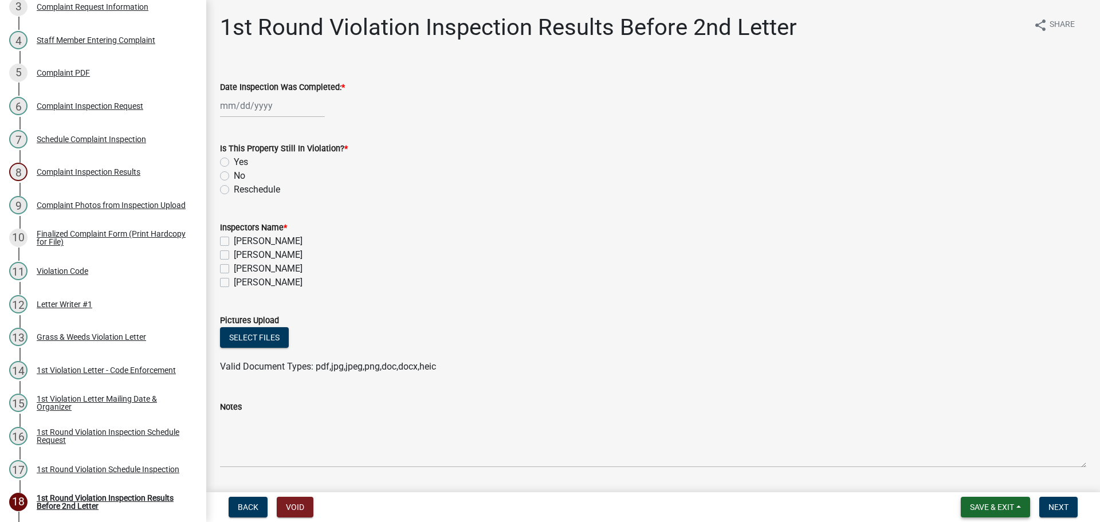
click at [993, 505] on span "Save & Exit" at bounding box center [992, 506] width 44 height 9
click at [969, 478] on button "Save & Exit" at bounding box center [984, 476] width 92 height 27
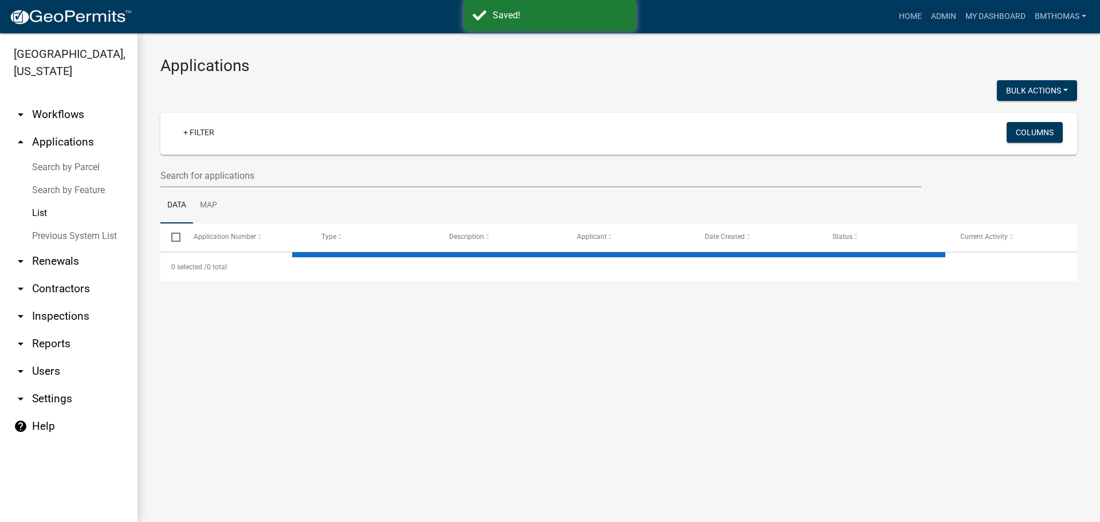
select select "3: 100"
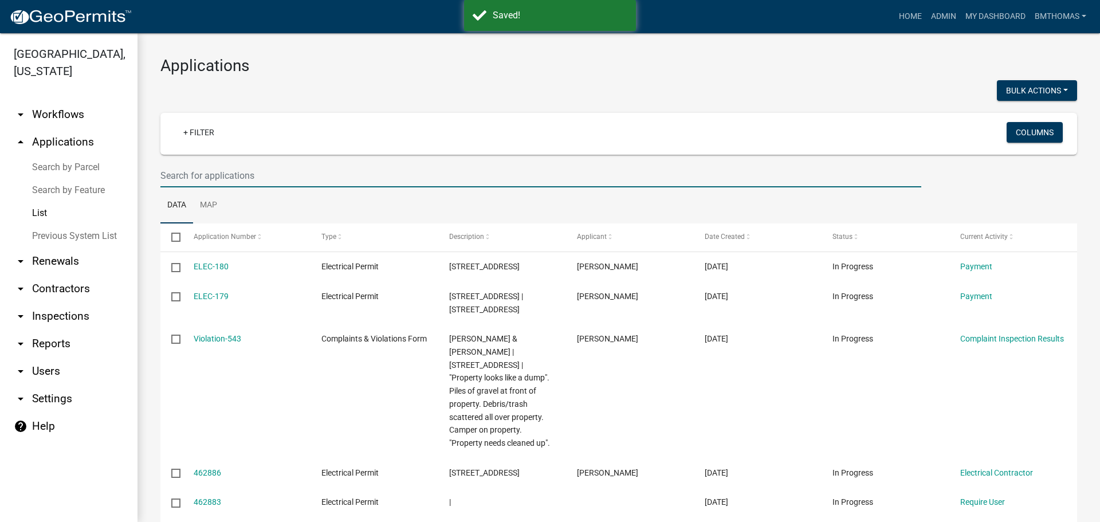
click at [214, 170] on input "text" at bounding box center [540, 175] width 761 height 23
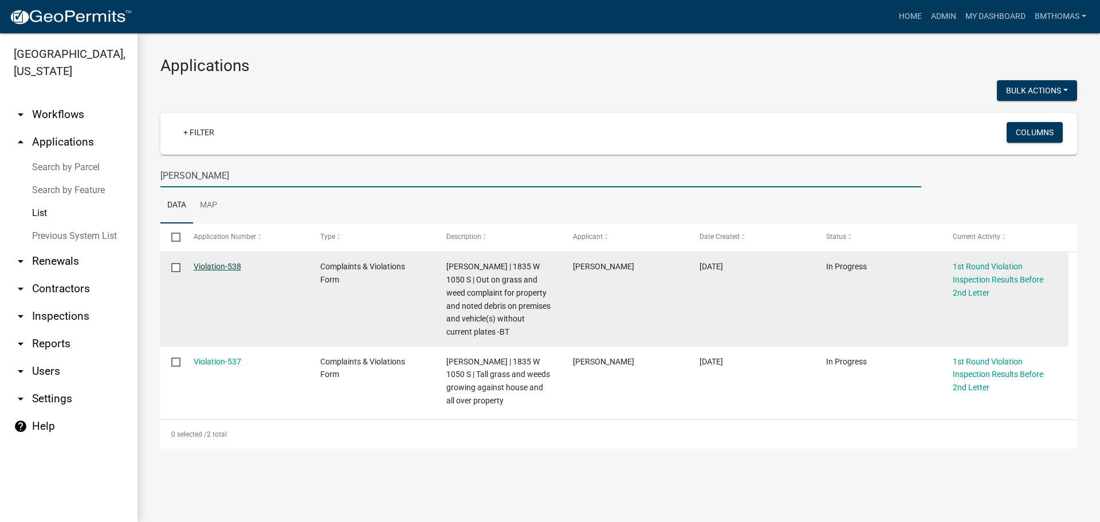
type input "[PERSON_NAME]"
click at [202, 266] on link "Violation-538" at bounding box center [218, 266] width 48 height 9
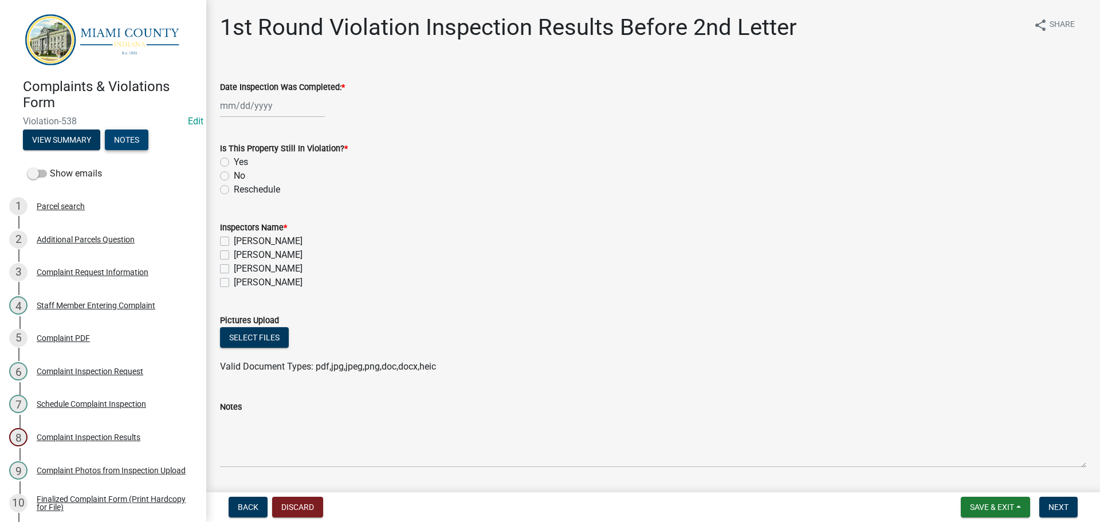
click at [137, 140] on button "Notes" at bounding box center [127, 139] width 44 height 21
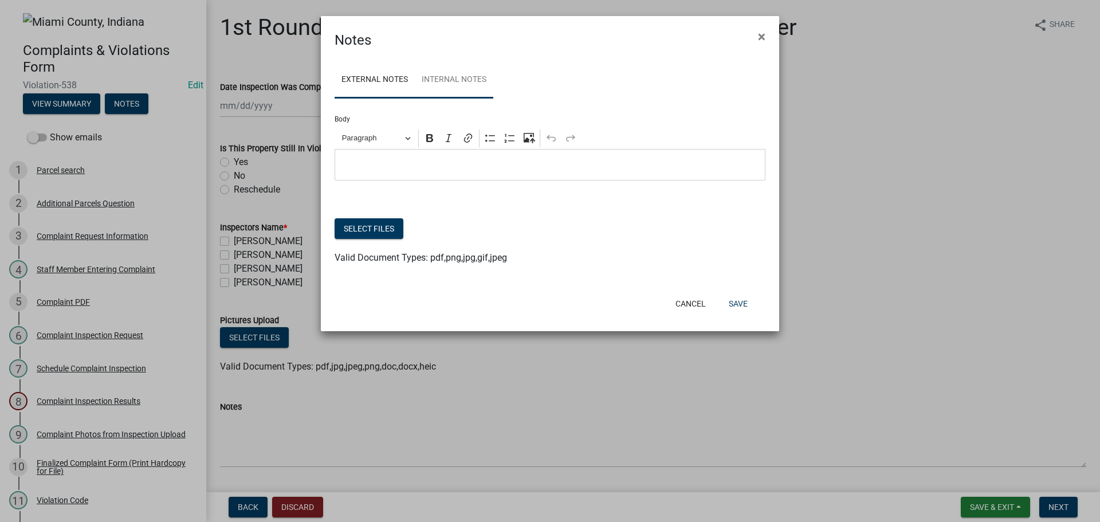
click at [429, 77] on link "Internal Notes" at bounding box center [454, 80] width 78 height 37
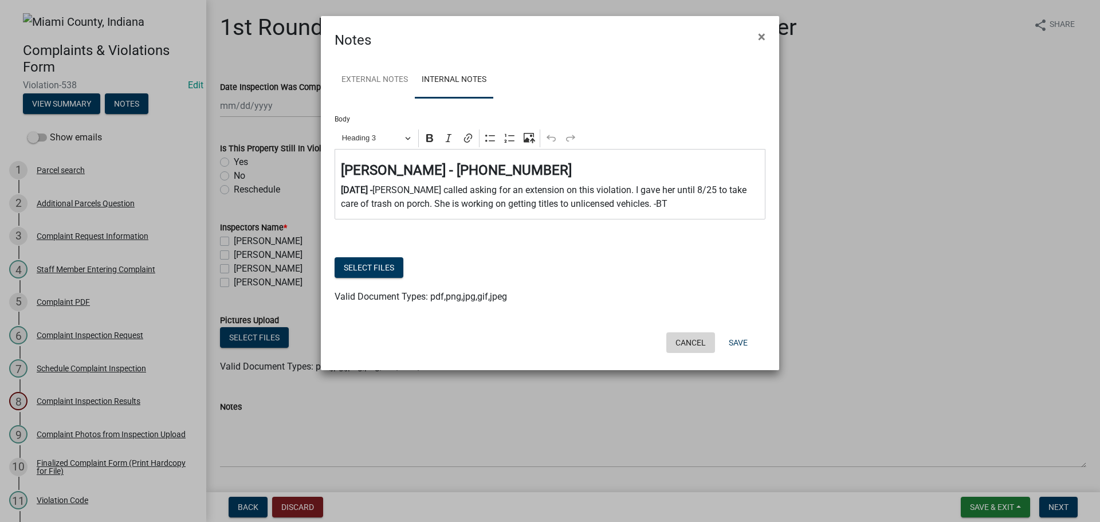
click at [678, 341] on button "Cancel" at bounding box center [690, 342] width 49 height 21
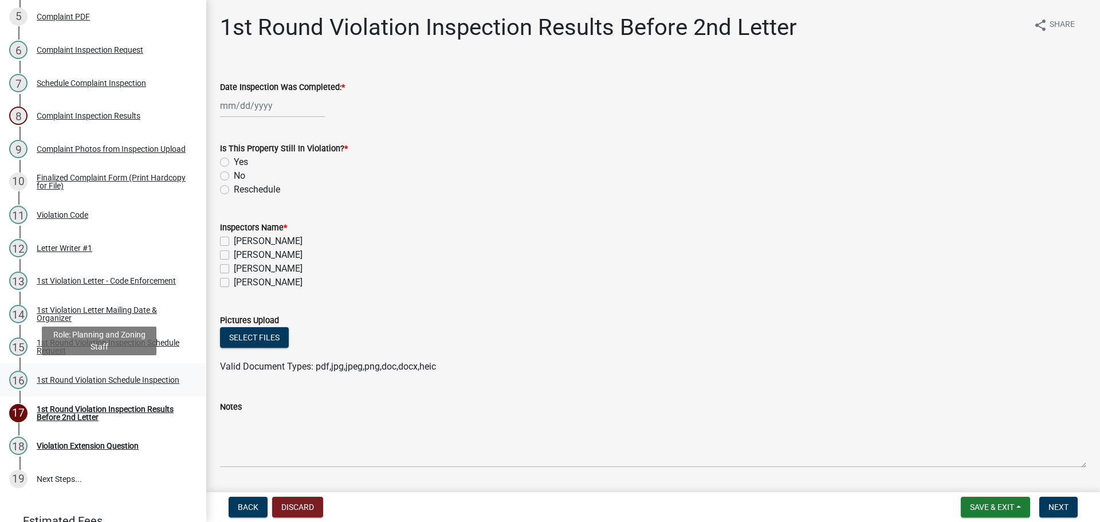
scroll to position [286, 0]
click at [65, 382] on div "1st Round Violation Schedule Inspection" at bounding box center [108, 379] width 143 height 8
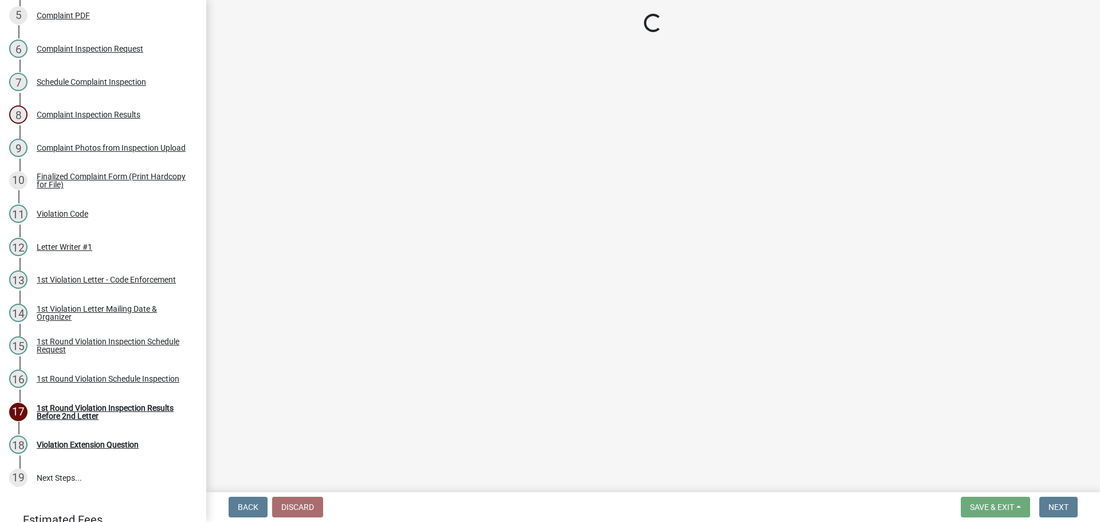
select select "0324ce59-dc13-463c-88f6-21718b6e040a"
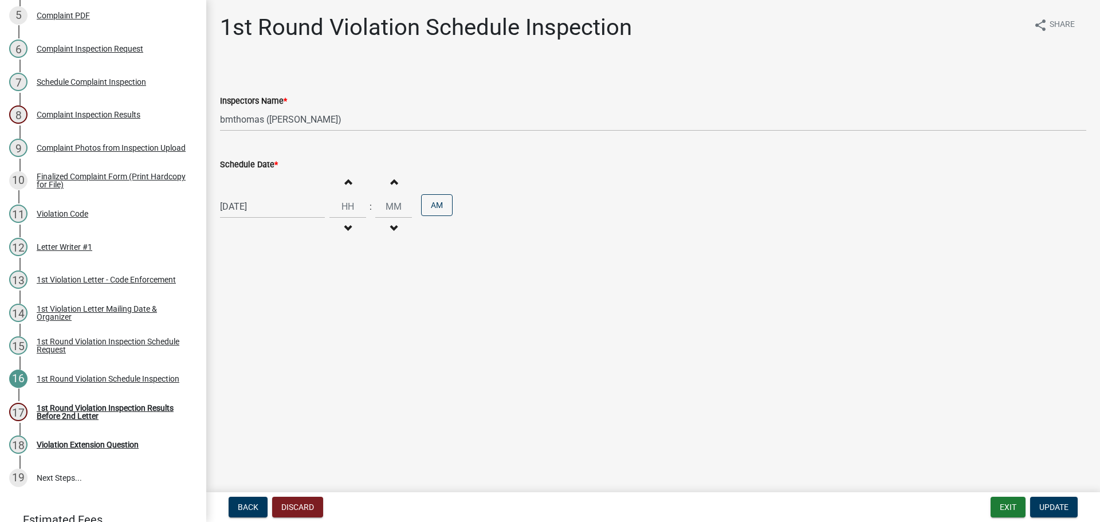
click at [293, 206] on div "[DATE]" at bounding box center [272, 206] width 105 height 23
select select "8"
select select "2025"
click at [231, 339] on div "25" at bounding box center [231, 341] width 18 height 18
type input "[DATE]"
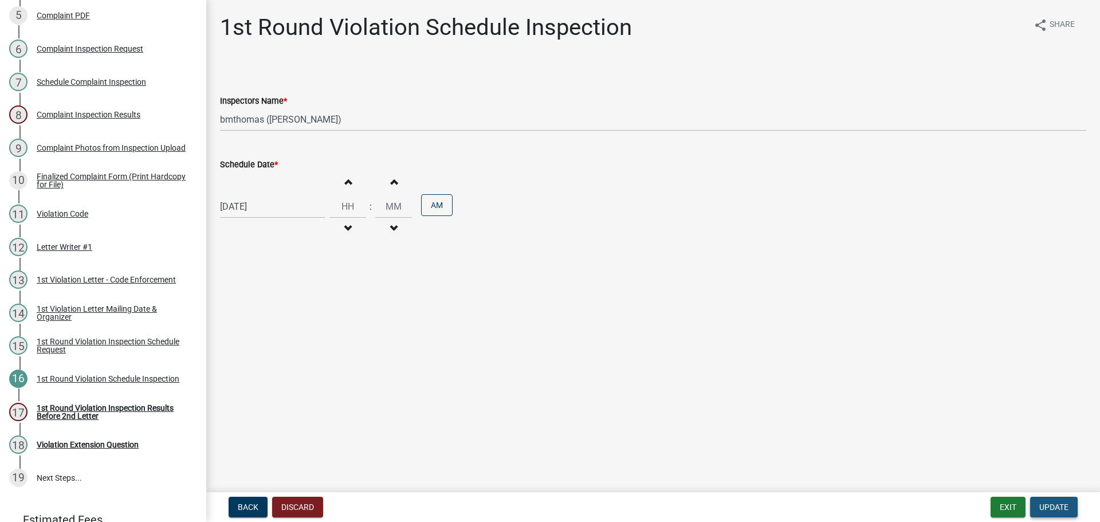
click at [1053, 509] on span "Update" at bounding box center [1053, 506] width 29 height 9
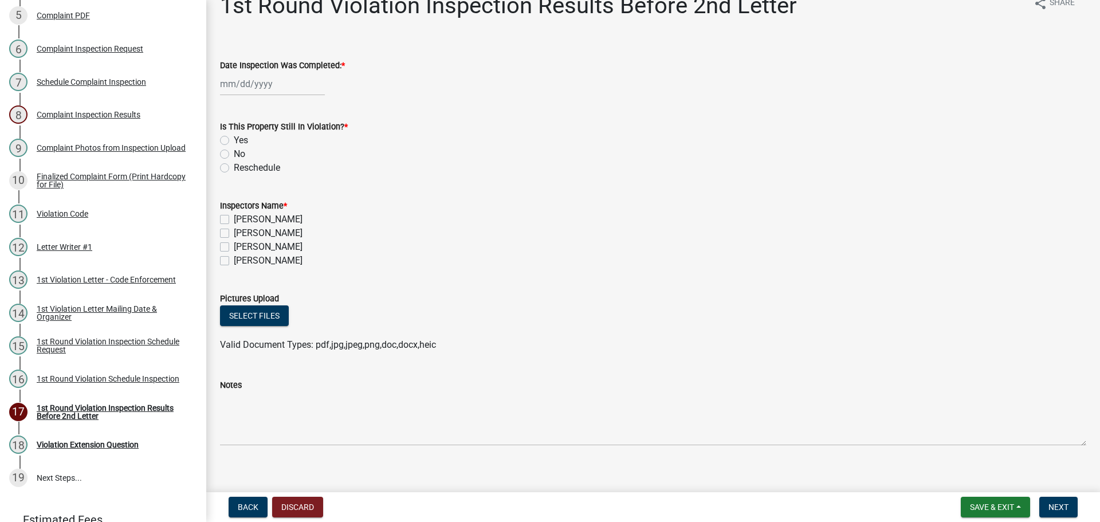
scroll to position [34, 0]
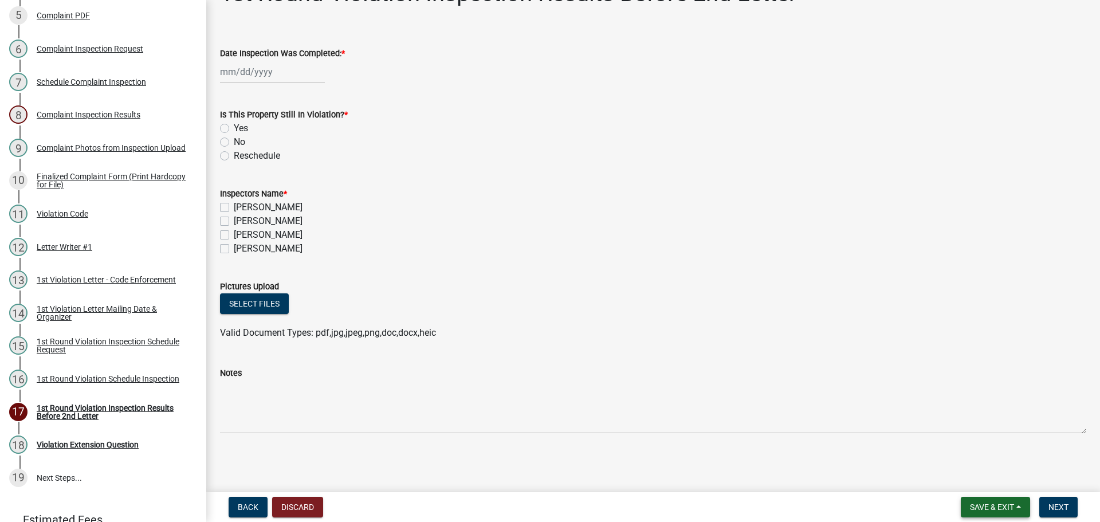
click at [998, 504] on span "Save & Exit" at bounding box center [992, 506] width 44 height 9
click at [991, 480] on button "Save & Exit" at bounding box center [984, 476] width 92 height 27
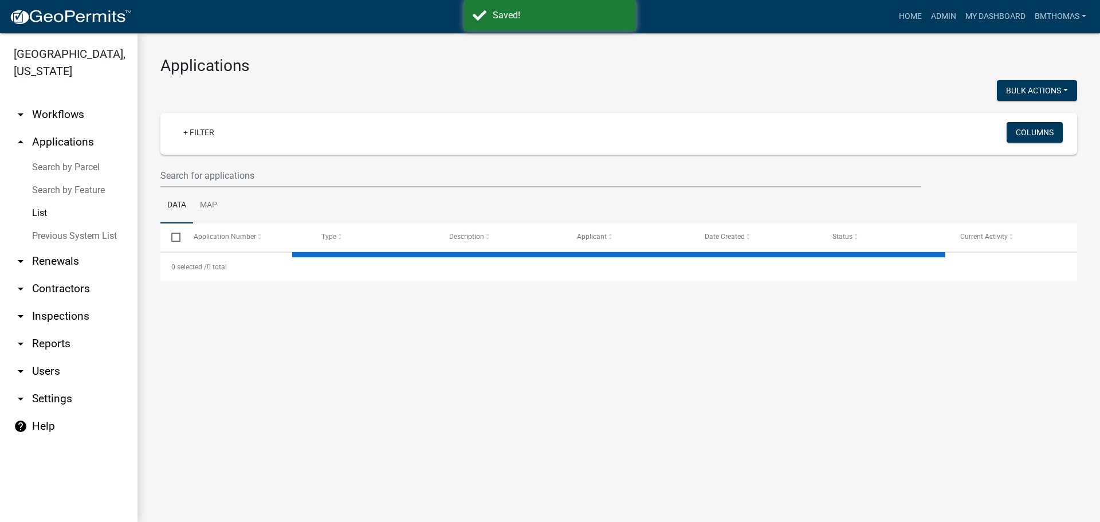
select select "3: 100"
